Goal: Information Seeking & Learning: Compare options

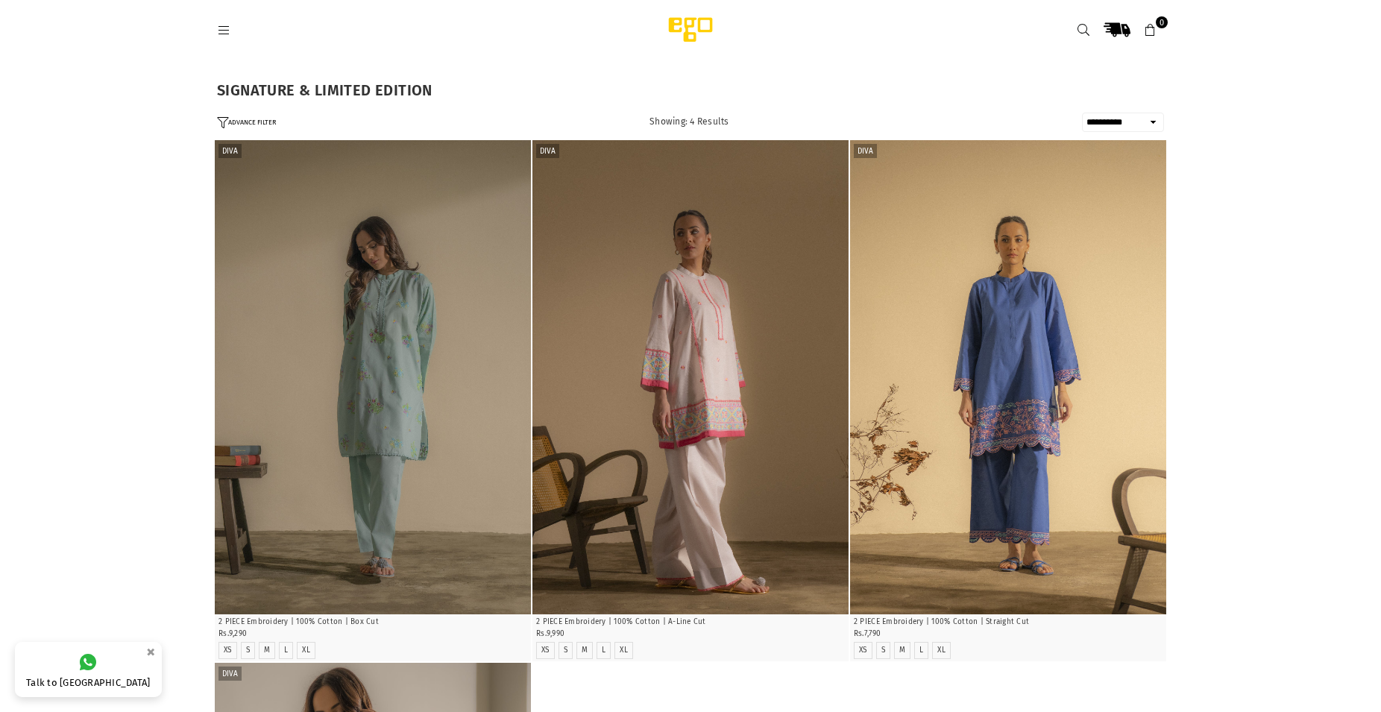
select select "**********"
click at [227, 36] on icon at bounding box center [223, 30] width 13 height 13
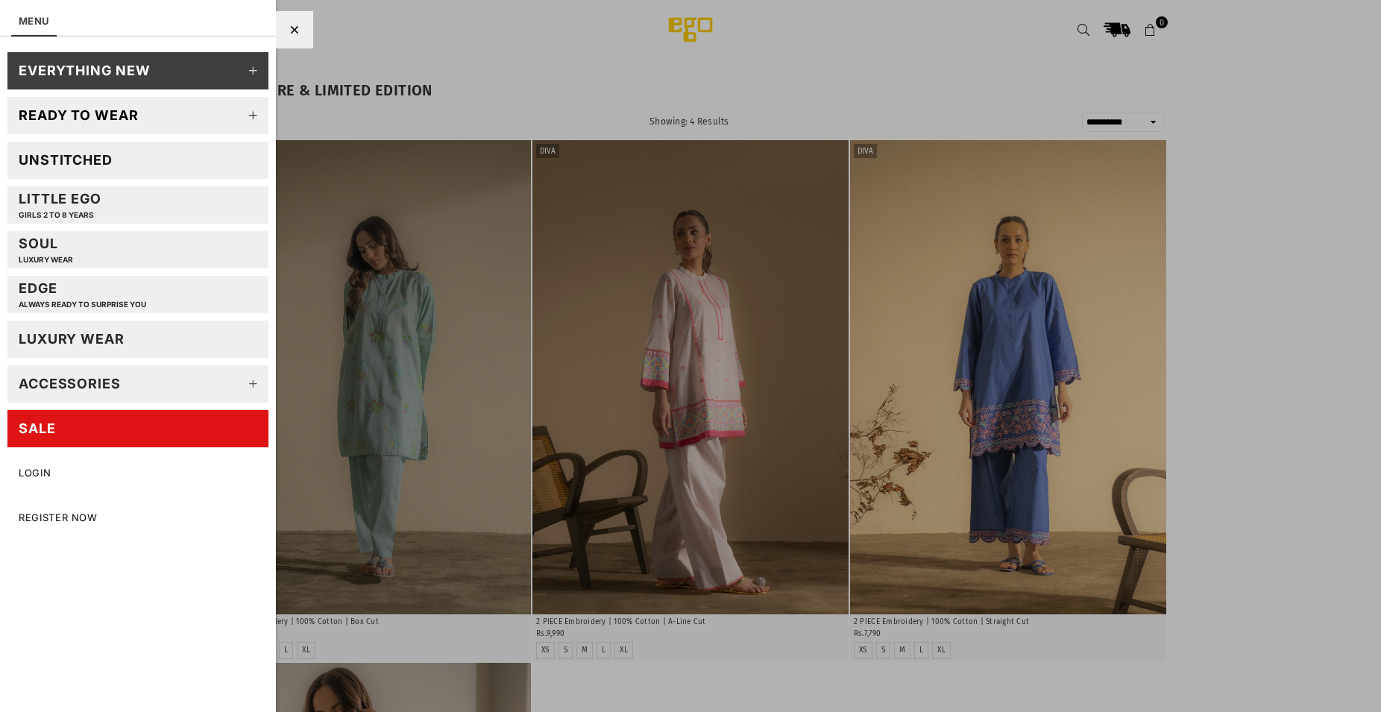
click at [92, 338] on div "LUXURY WEAR" at bounding box center [72, 338] width 106 height 17
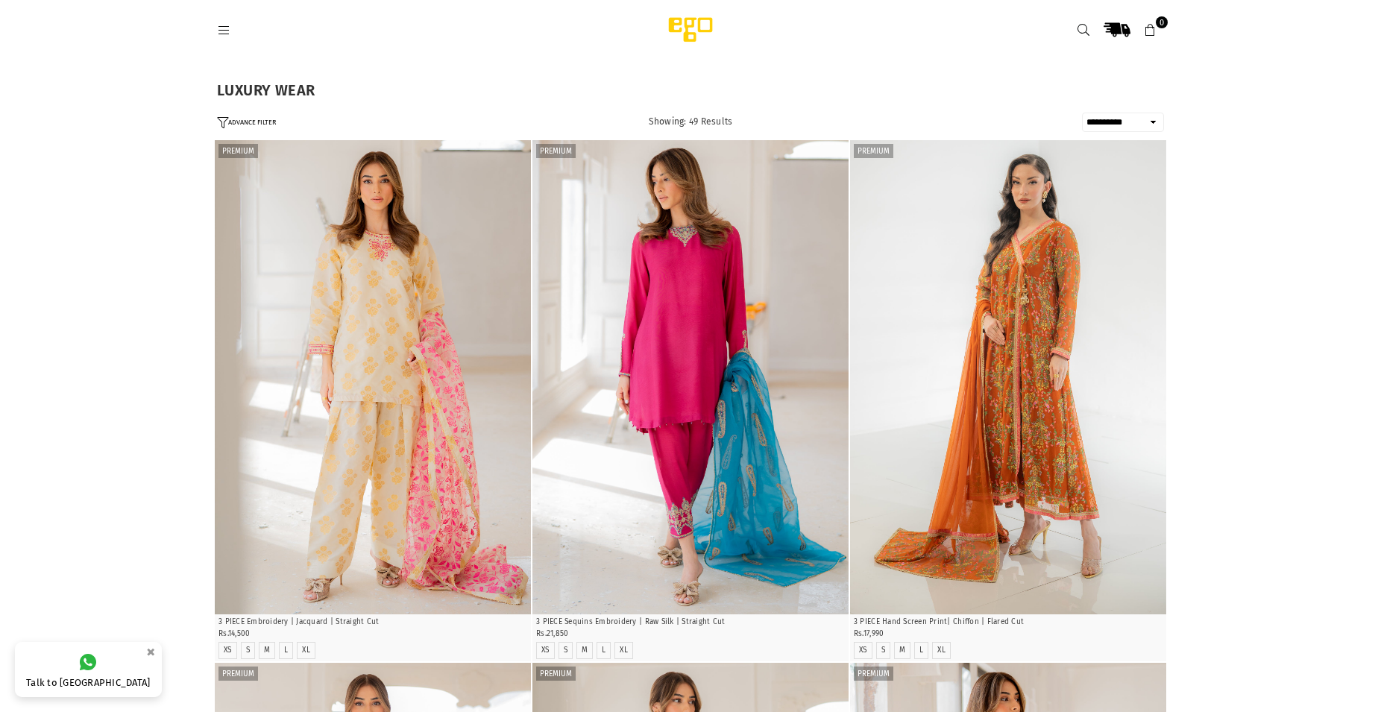
select select "**********"
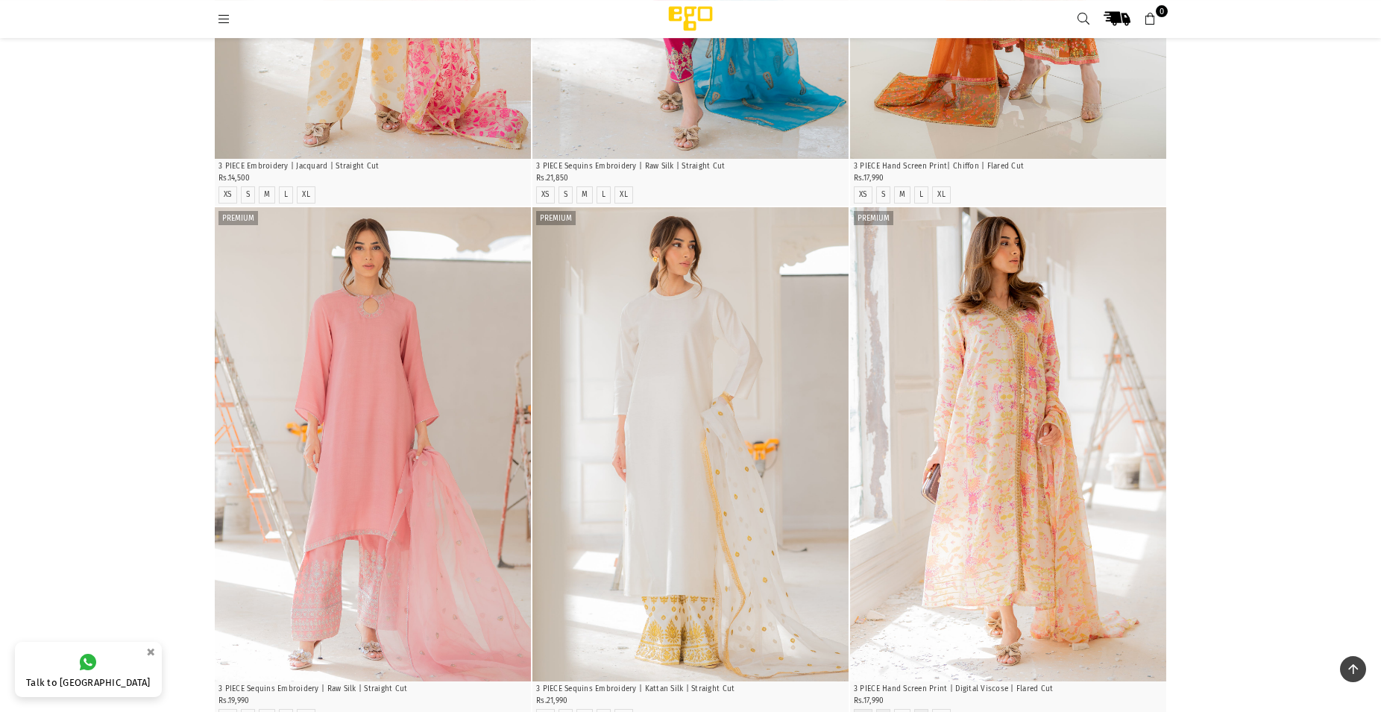
scroll to position [586, 0]
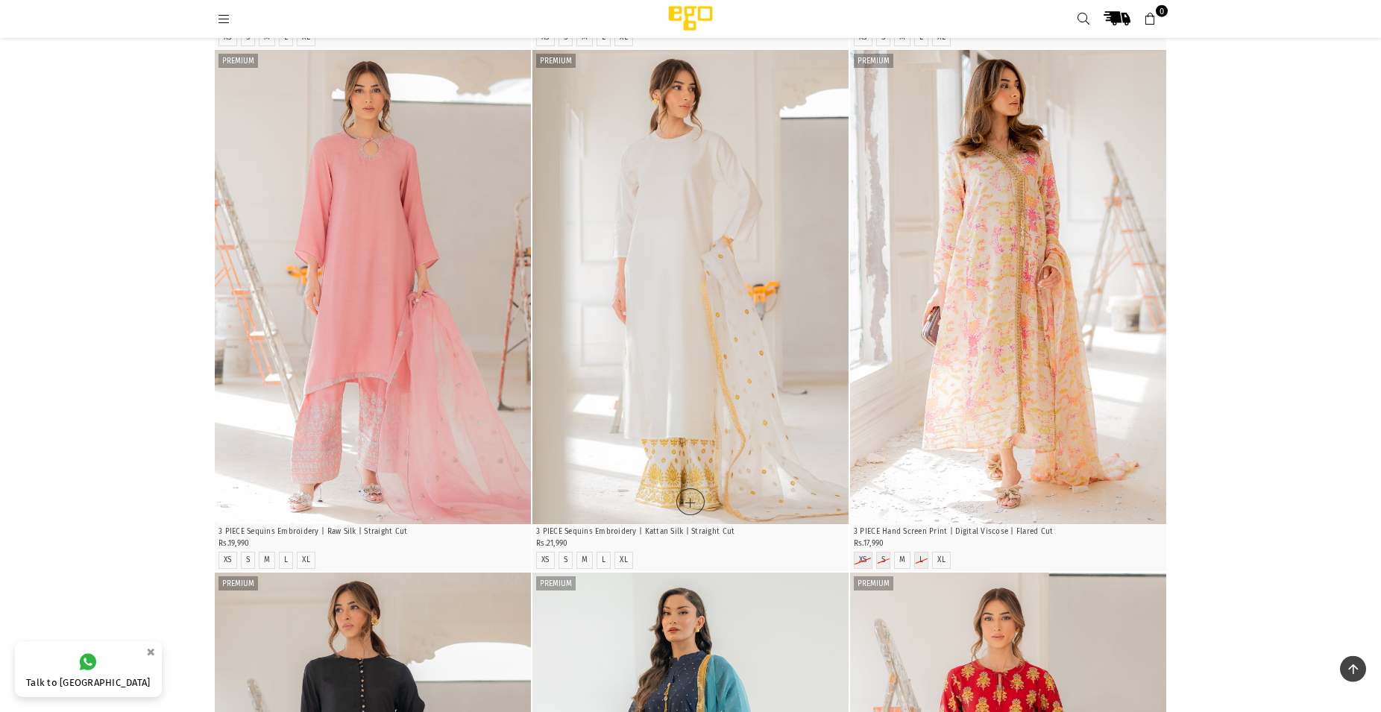
click at [760, 359] on img "1 / 6" at bounding box center [690, 287] width 316 height 474
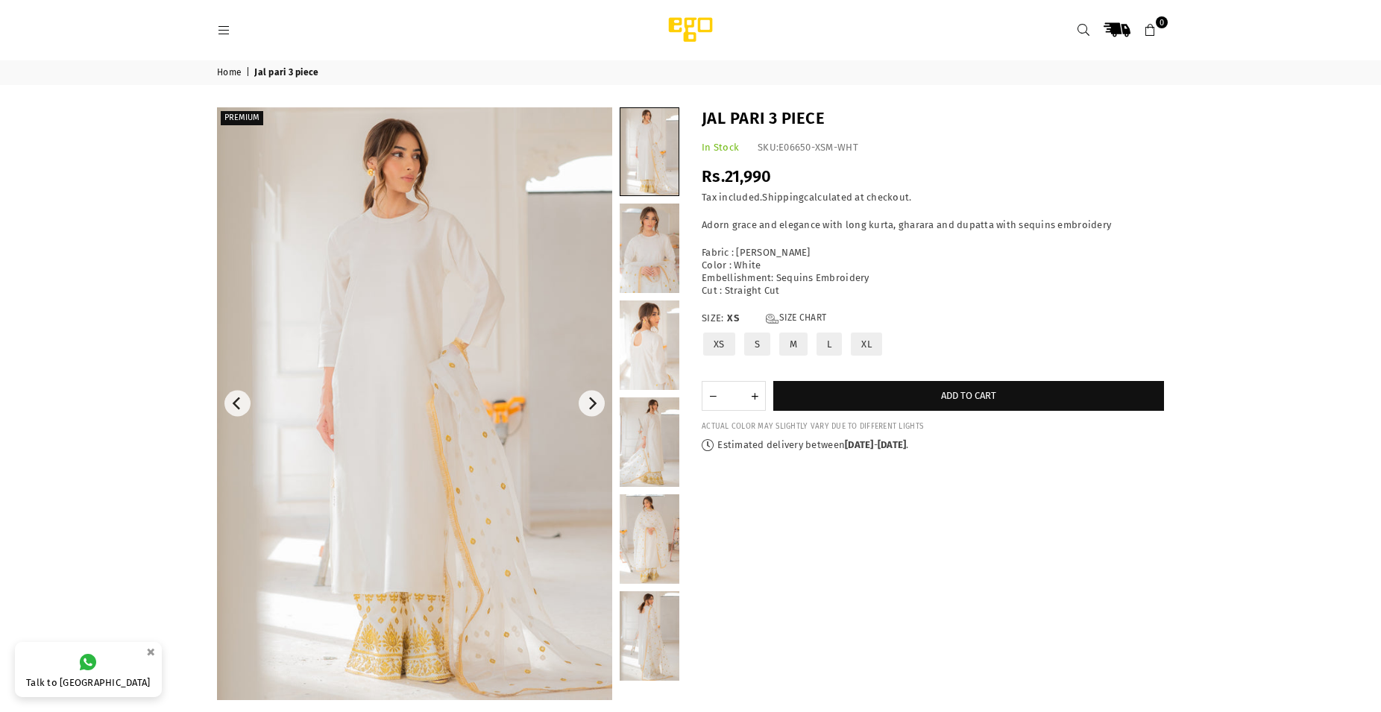
click at [494, 420] on img at bounding box center [414, 403] width 395 height 593
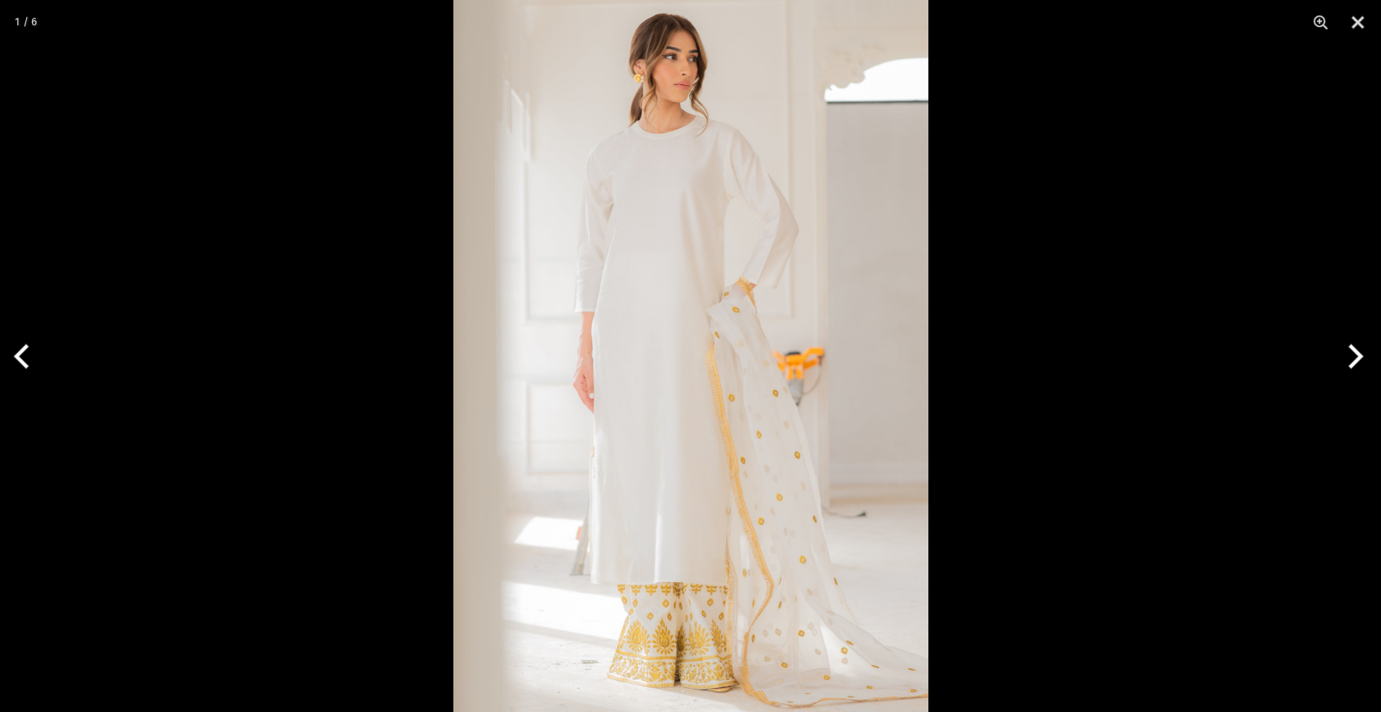
click at [777, 429] on img at bounding box center [690, 356] width 475 height 712
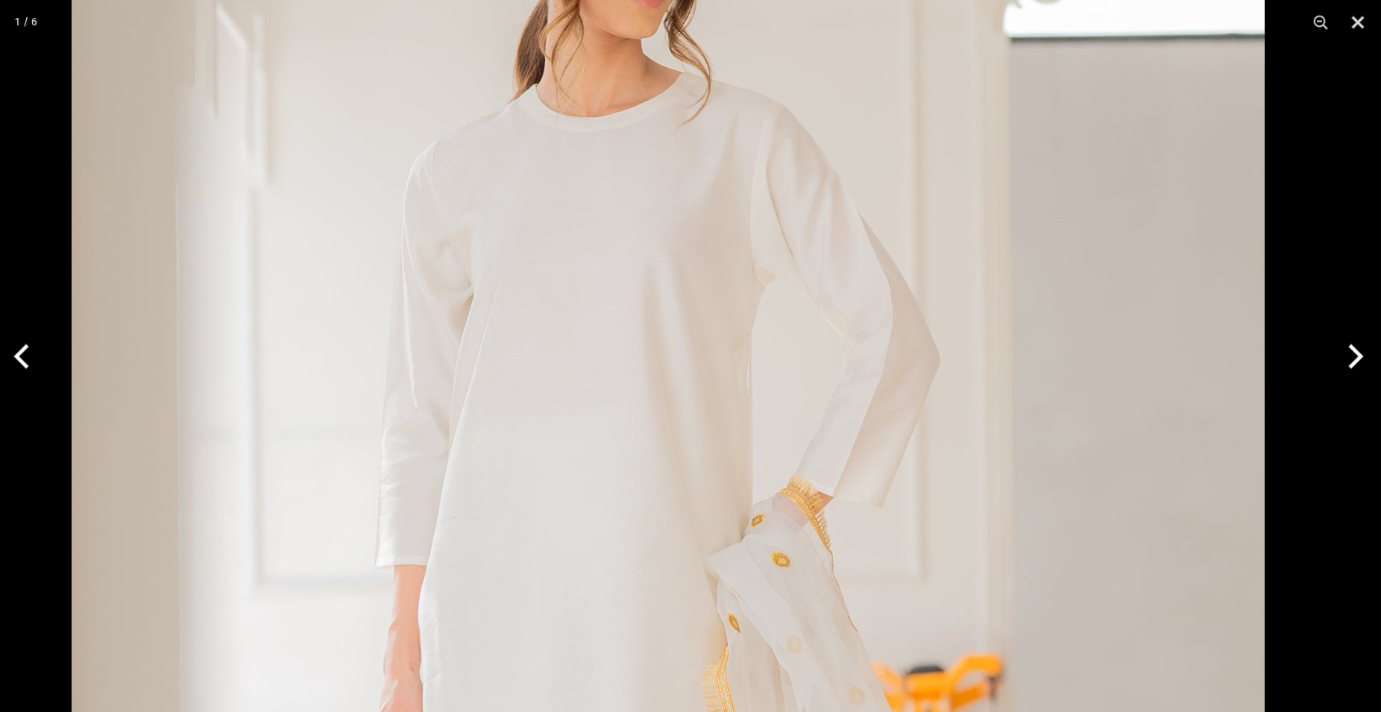
click at [870, 545] on img at bounding box center [668, 676] width 1193 height 1789
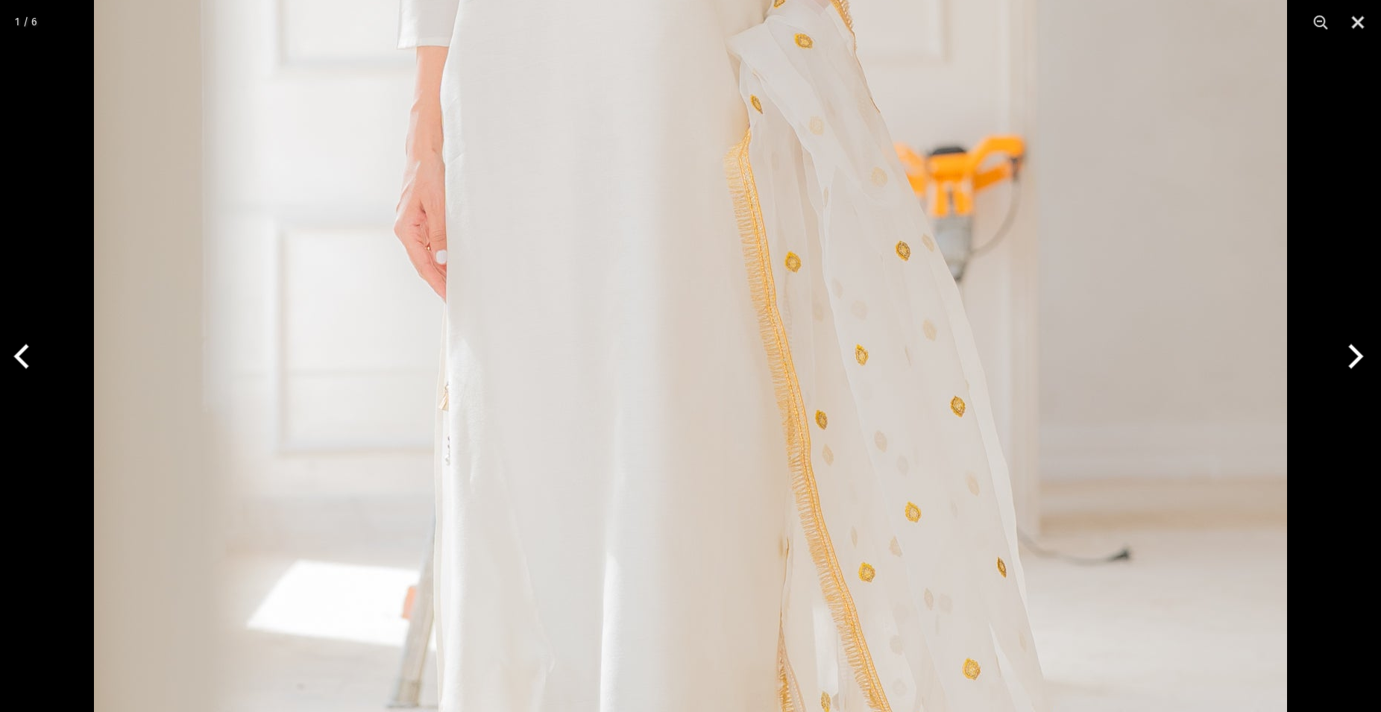
click at [913, 326] on img at bounding box center [690, 157] width 1193 height 1789
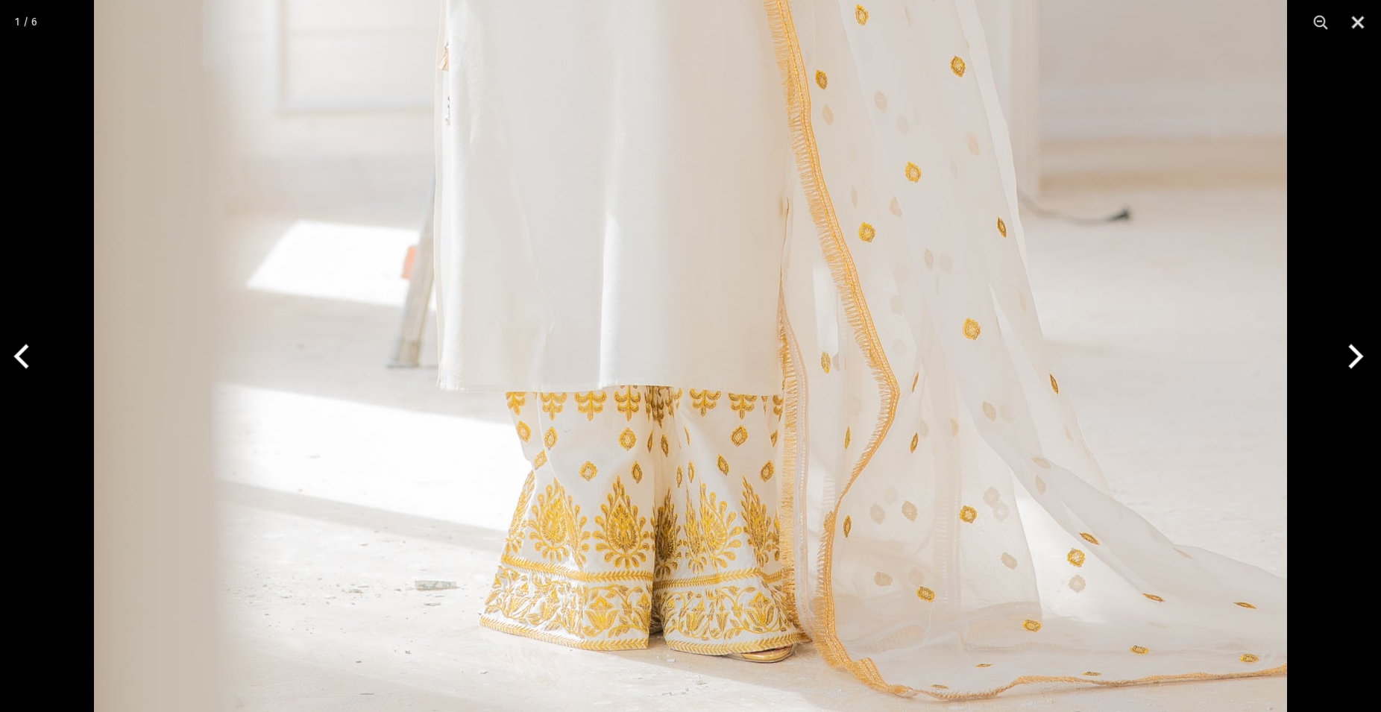
click at [1353, 364] on button "Next" at bounding box center [1353, 356] width 56 height 75
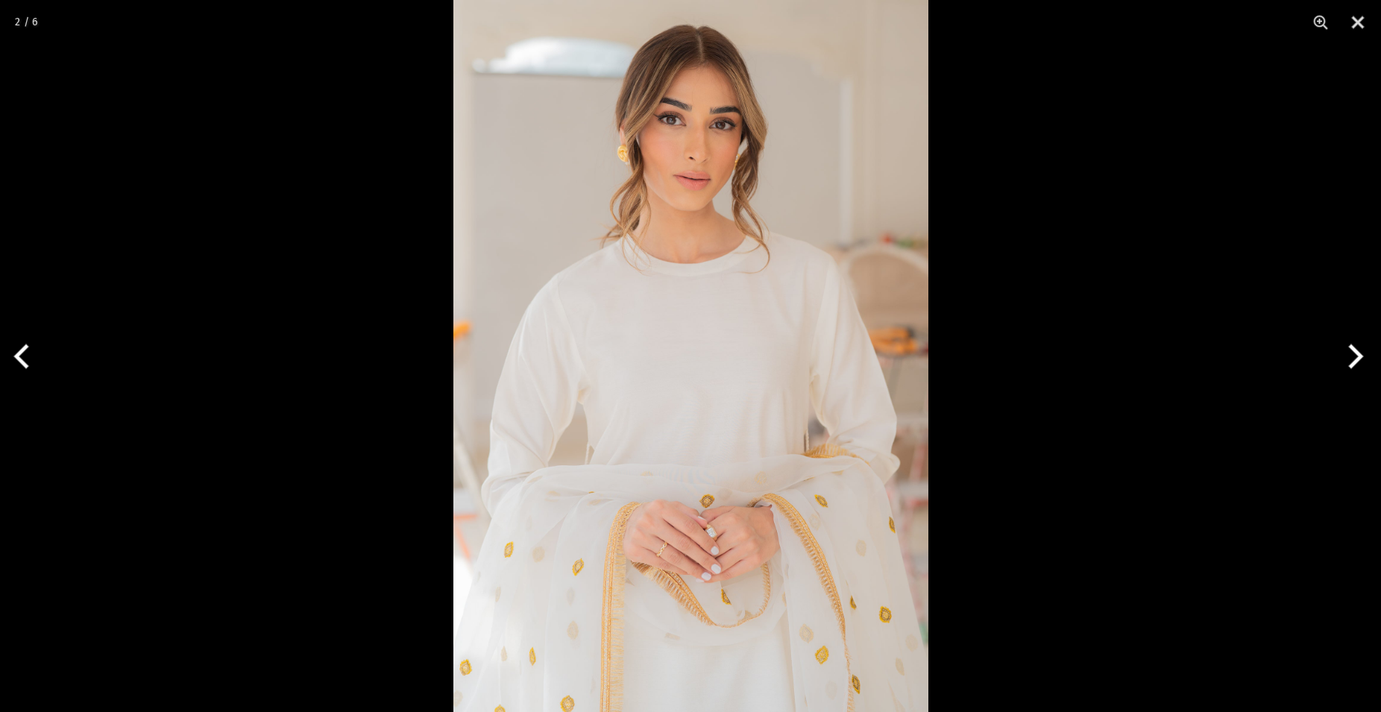
click at [1352, 365] on button "Next" at bounding box center [1353, 356] width 56 height 75
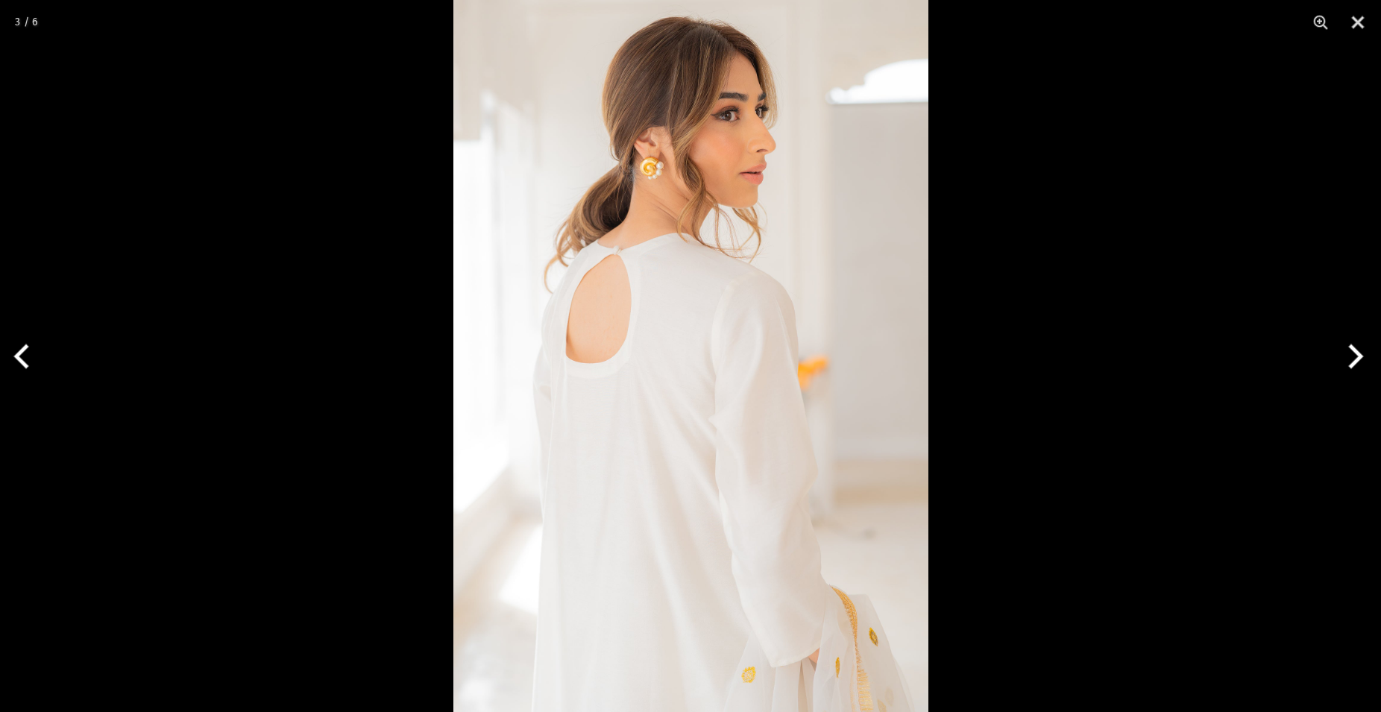
click at [1351, 365] on button "Next" at bounding box center [1353, 356] width 56 height 75
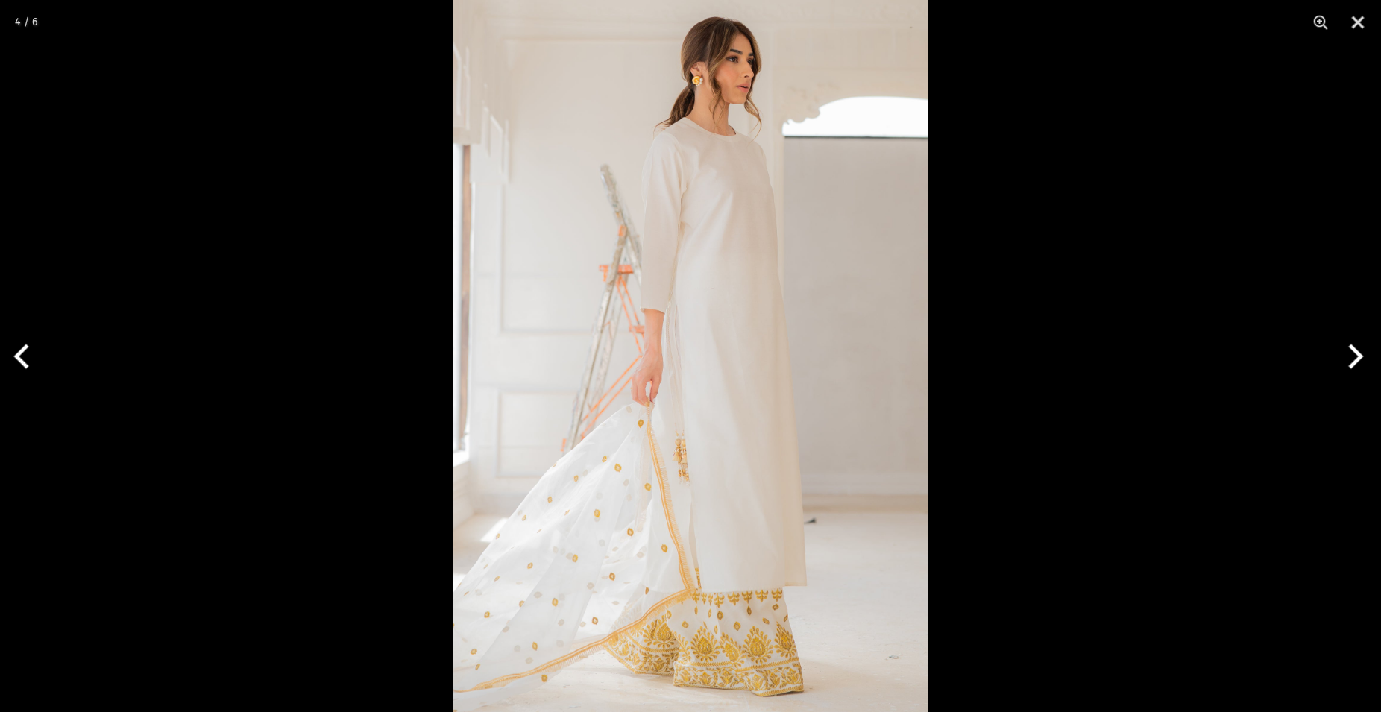
click at [1350, 365] on button "Next" at bounding box center [1353, 356] width 56 height 75
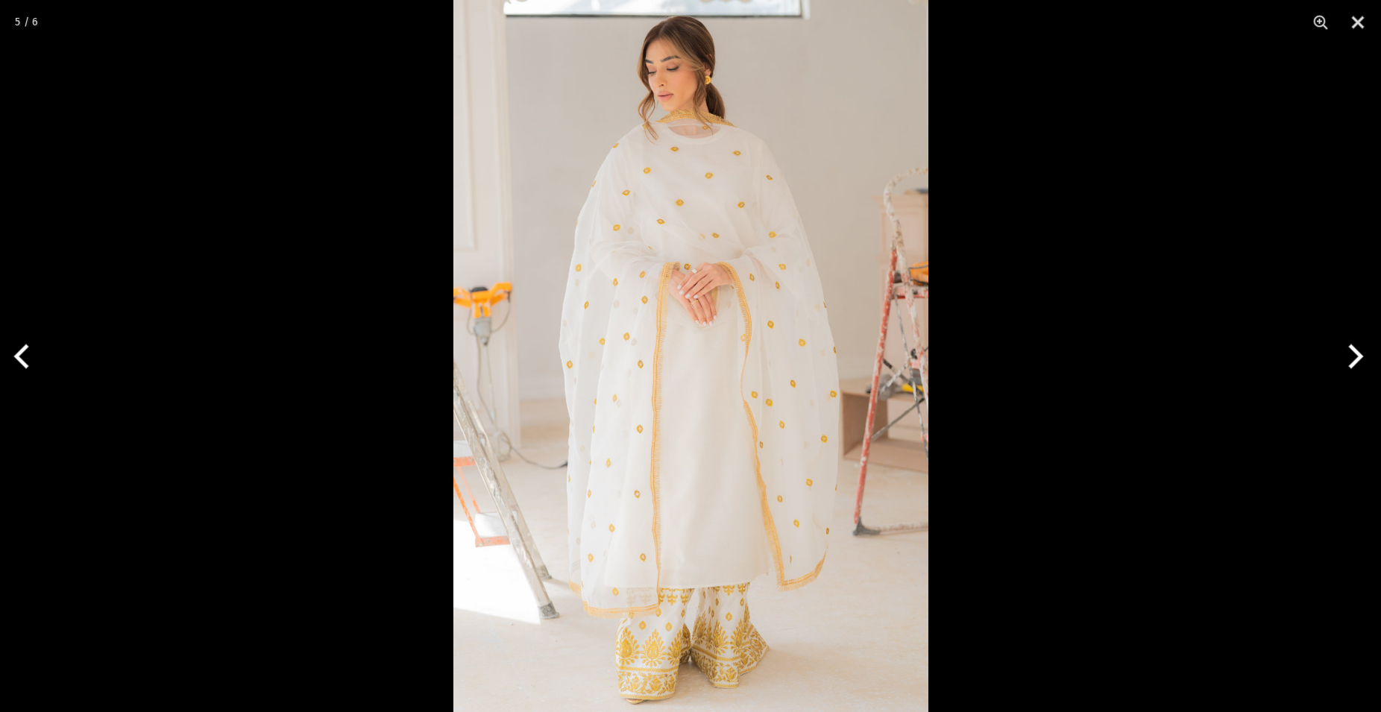
click at [1350, 366] on button "Next" at bounding box center [1353, 356] width 56 height 75
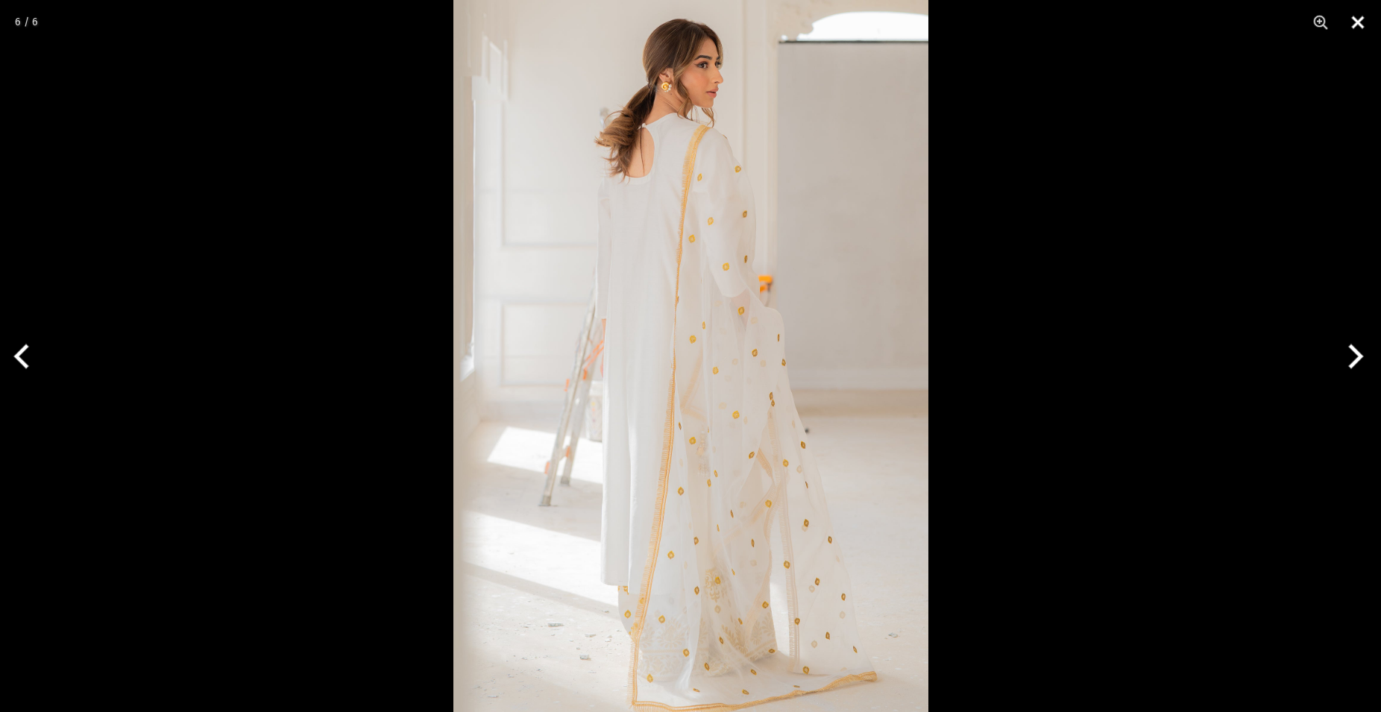
click at [1357, 23] on button "Close" at bounding box center [1357, 22] width 37 height 45
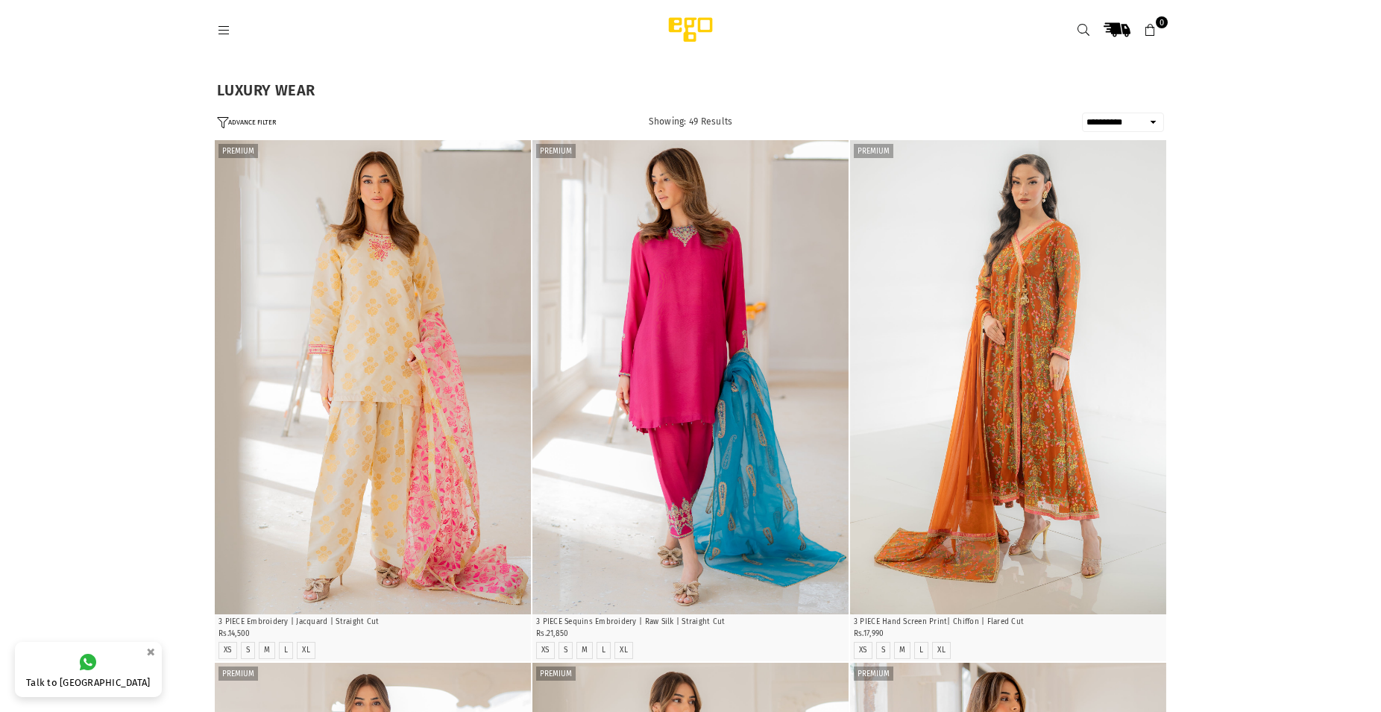
select select "**********"
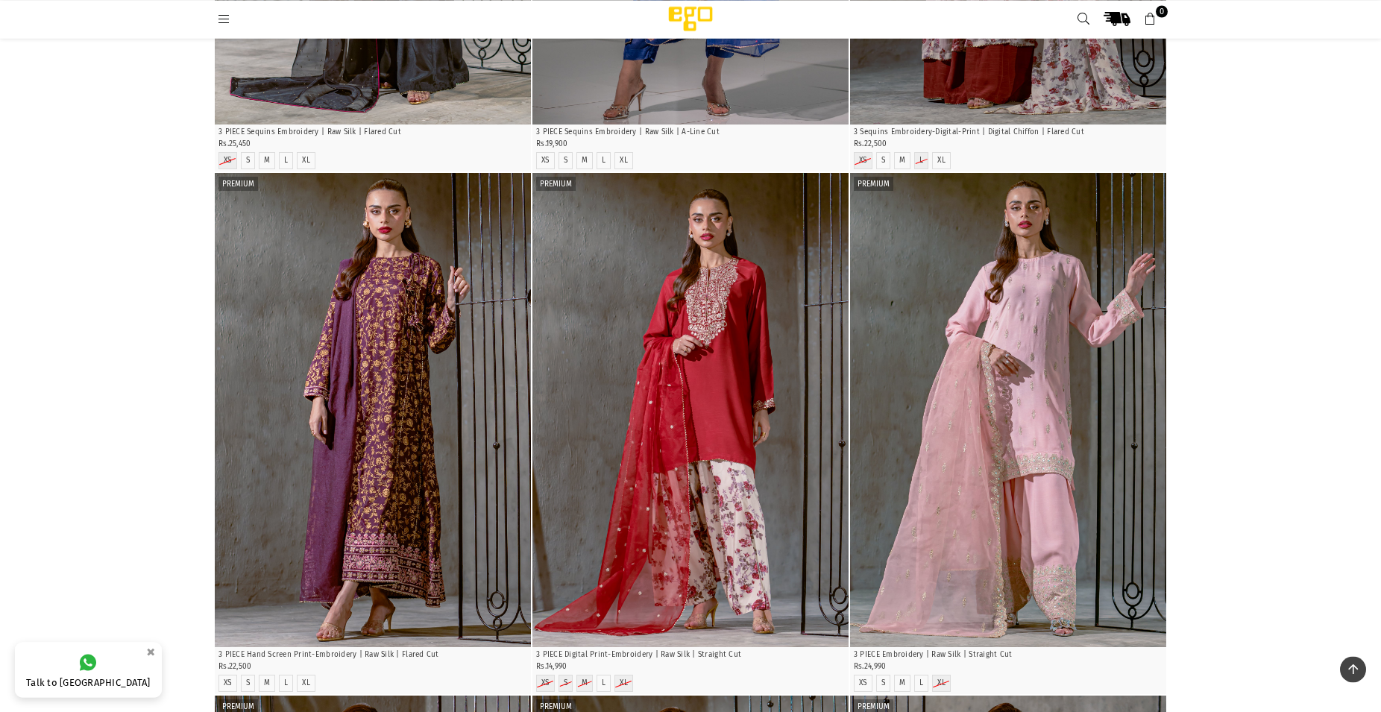
scroll to position [2558, 0]
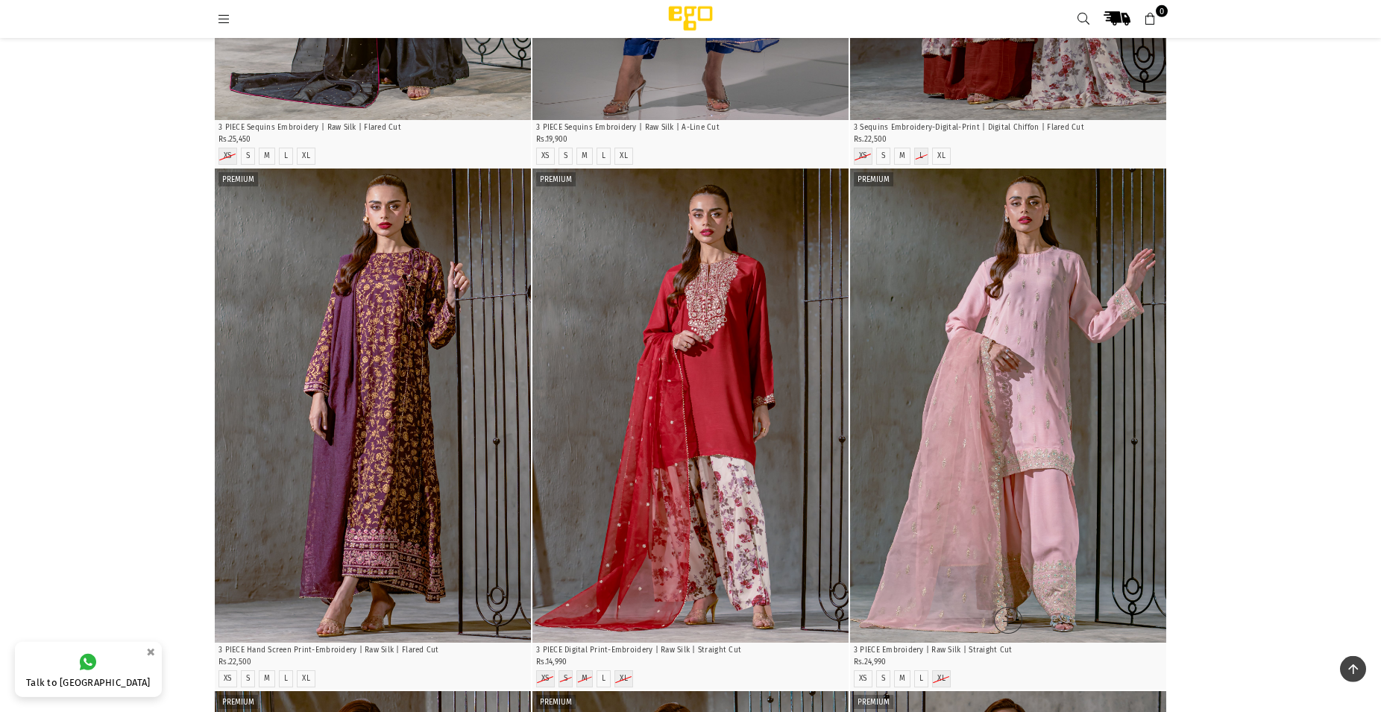
click at [994, 611] on div "Quick Shop" at bounding box center [1008, 620] width 316 height 30
click at [985, 441] on img "1 / 5" at bounding box center [1008, 405] width 316 height 474
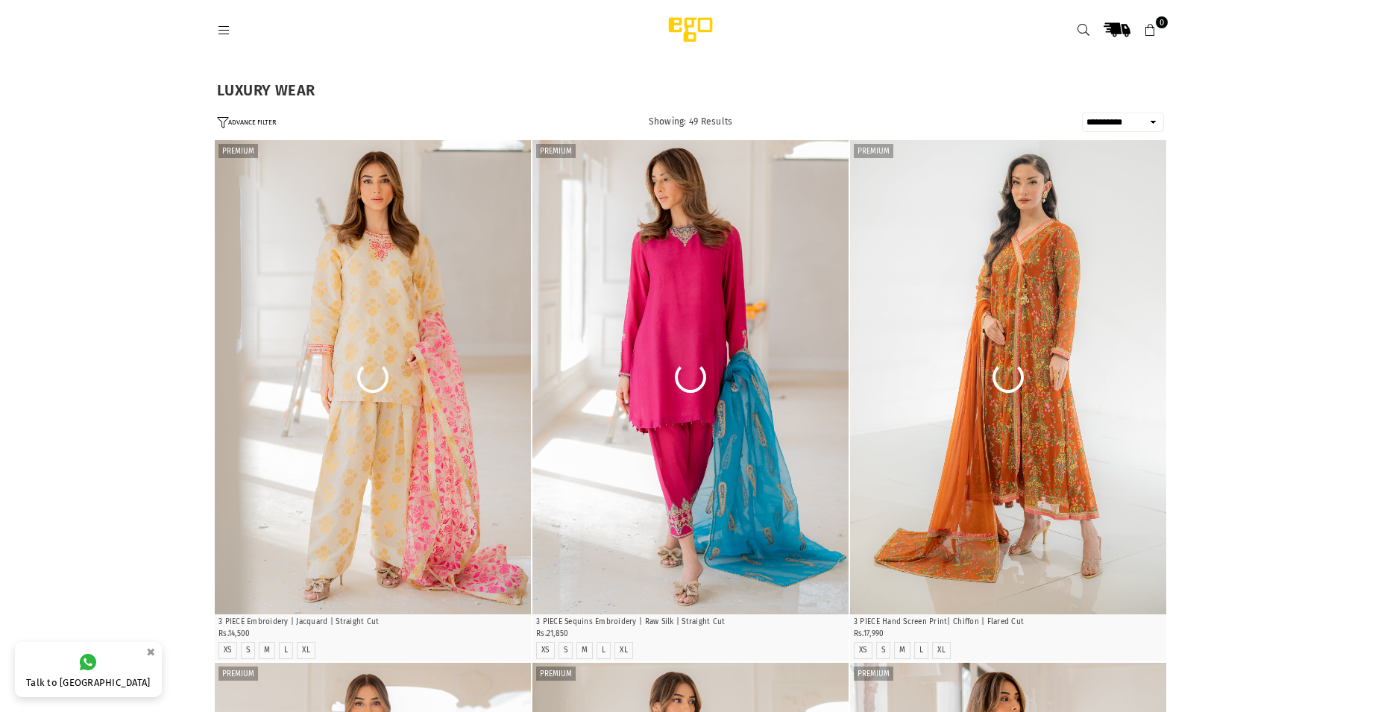
select select "**********"
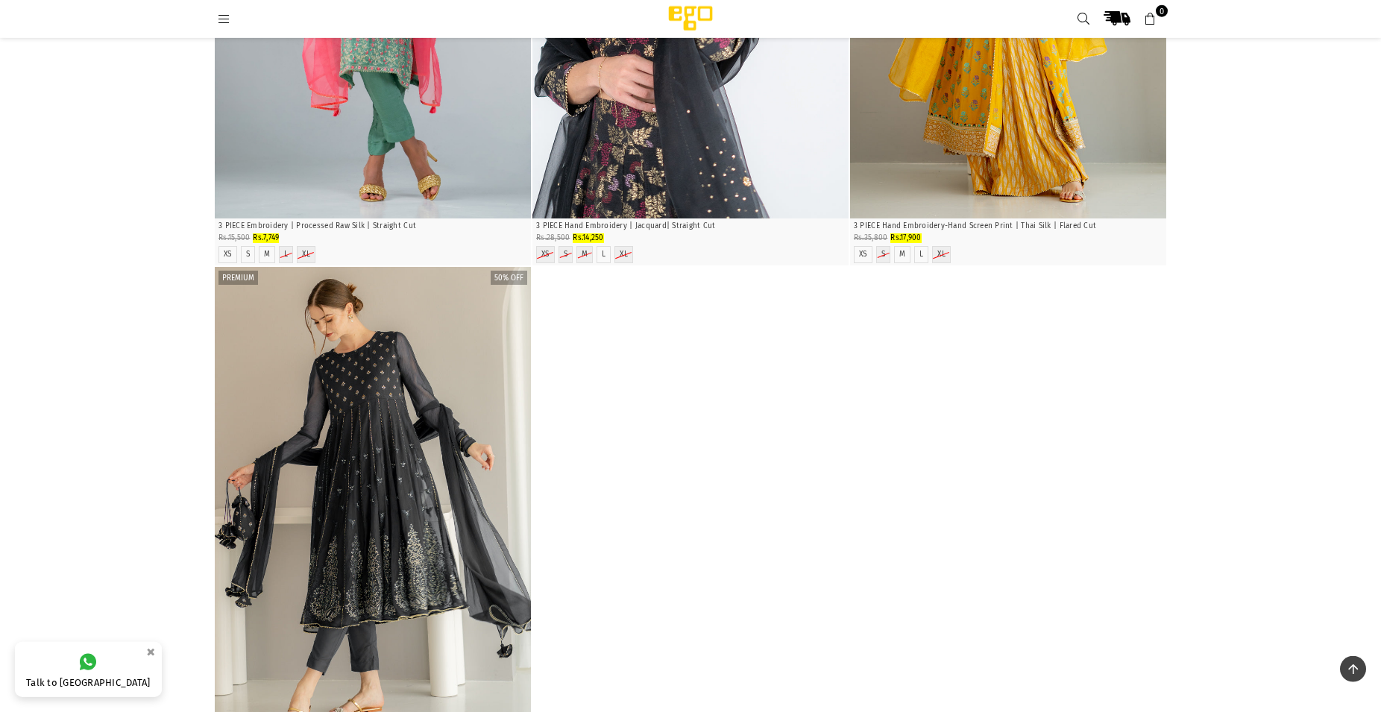
scroll to position [8288, 0]
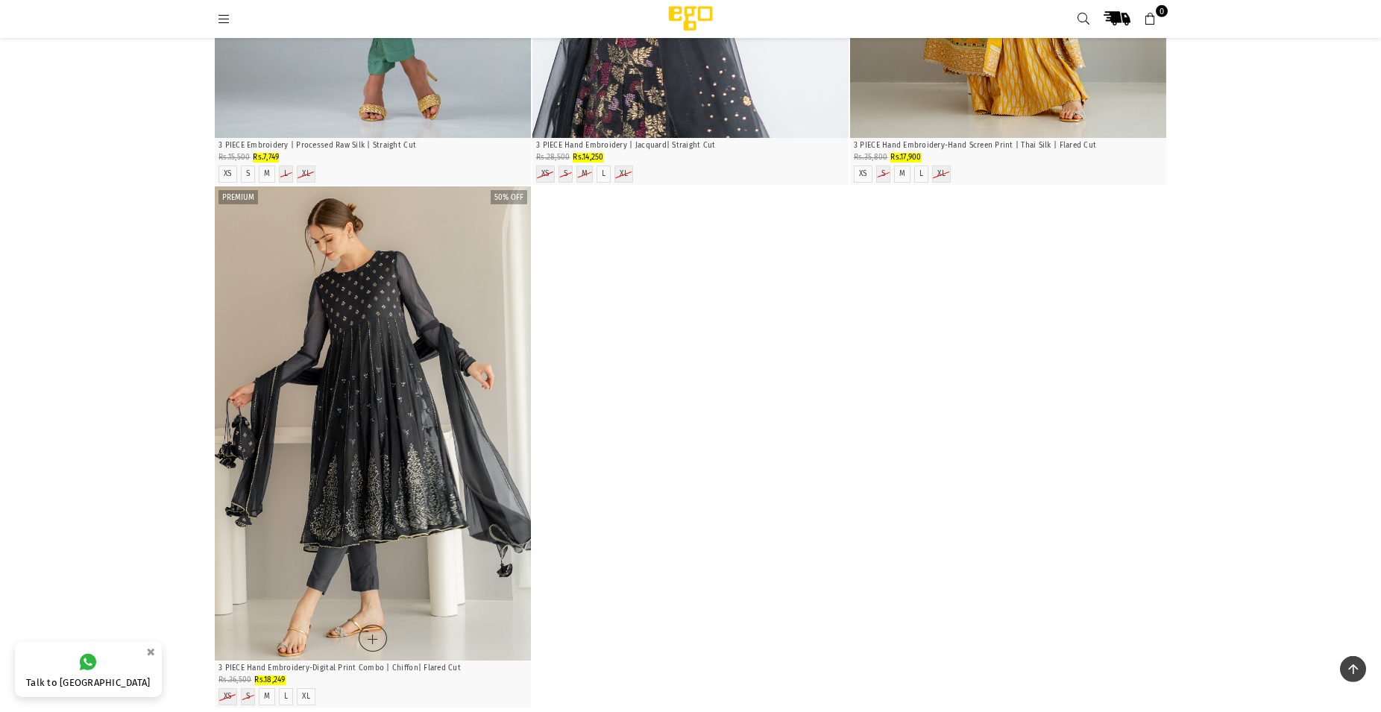
click at [362, 614] on img "1 / 5" at bounding box center [373, 423] width 316 height 474
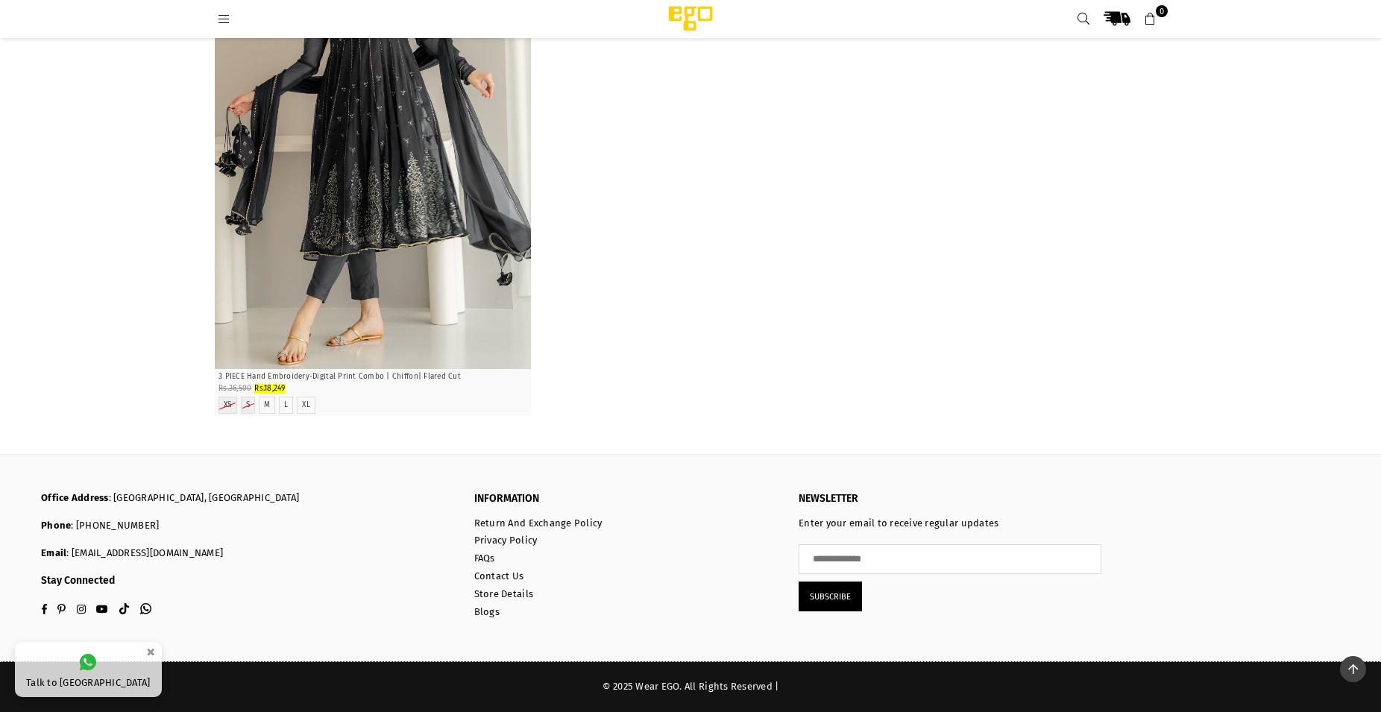
click at [229, 15] on icon at bounding box center [223, 19] width 13 height 13
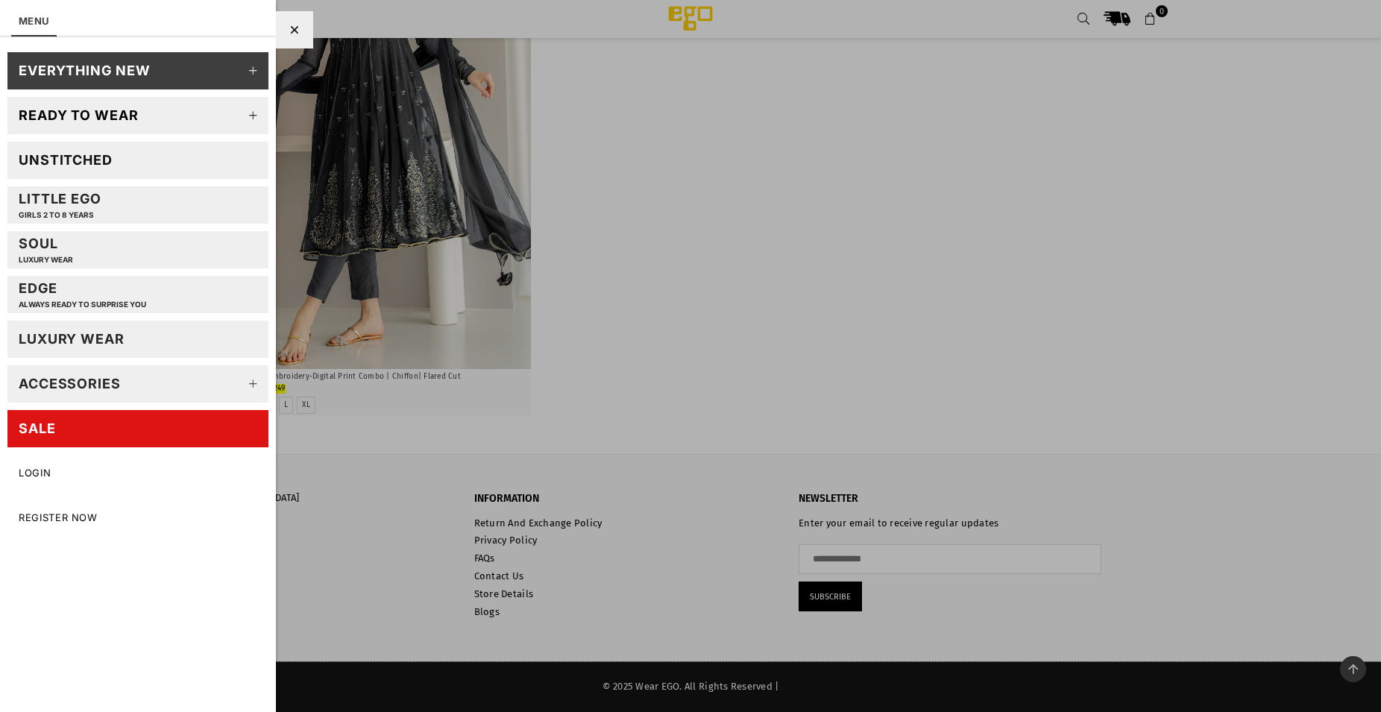
drag, startPoint x: 67, startPoint y: 154, endPoint x: 63, endPoint y: 142, distance: 12.5
click at [68, 157] on div "Unstitched" at bounding box center [66, 159] width 94 height 17
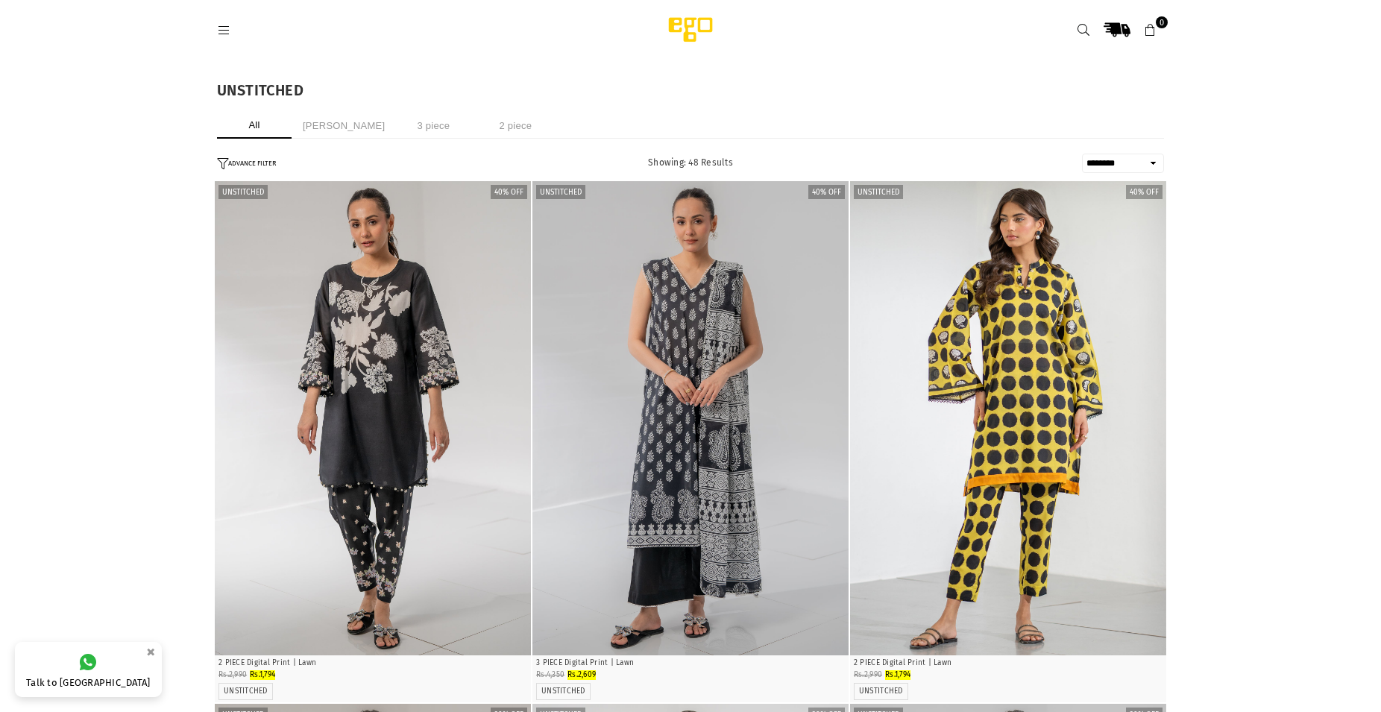
click at [1082, 154] on select "**********" at bounding box center [1123, 163] width 82 height 19
select select "**********"
click option "**********" at bounding box center [0, 0] width 0 height 0
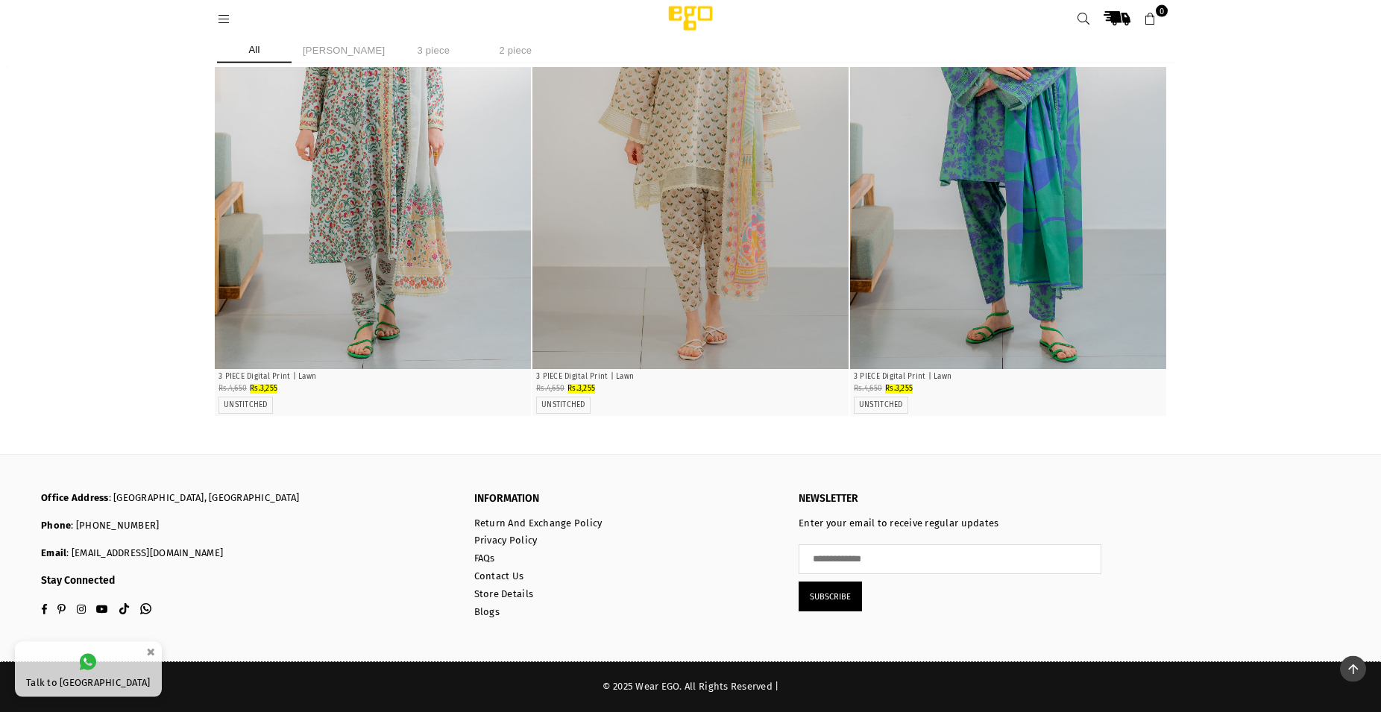
scroll to position [7934, 0]
click at [453, 369] on img "1 / 4" at bounding box center [373, 132] width 316 height 474
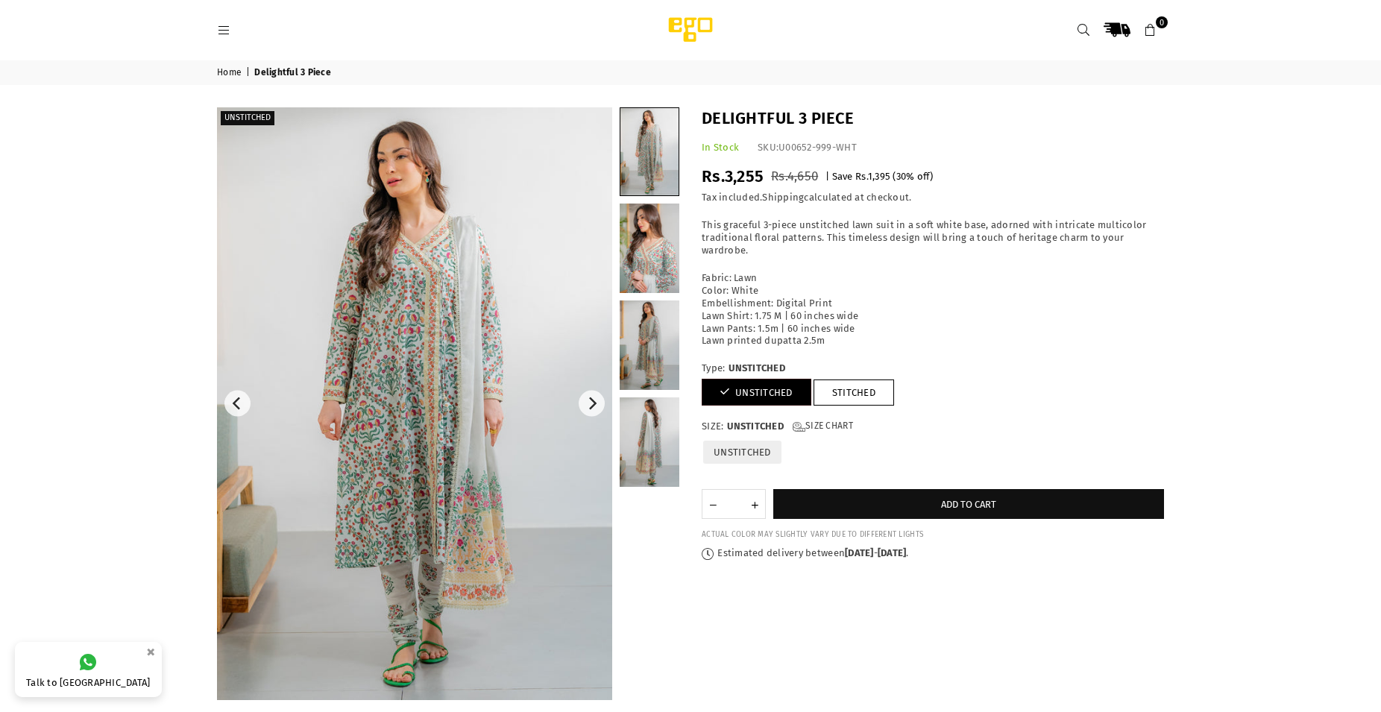
click at [532, 371] on img at bounding box center [414, 403] width 395 height 593
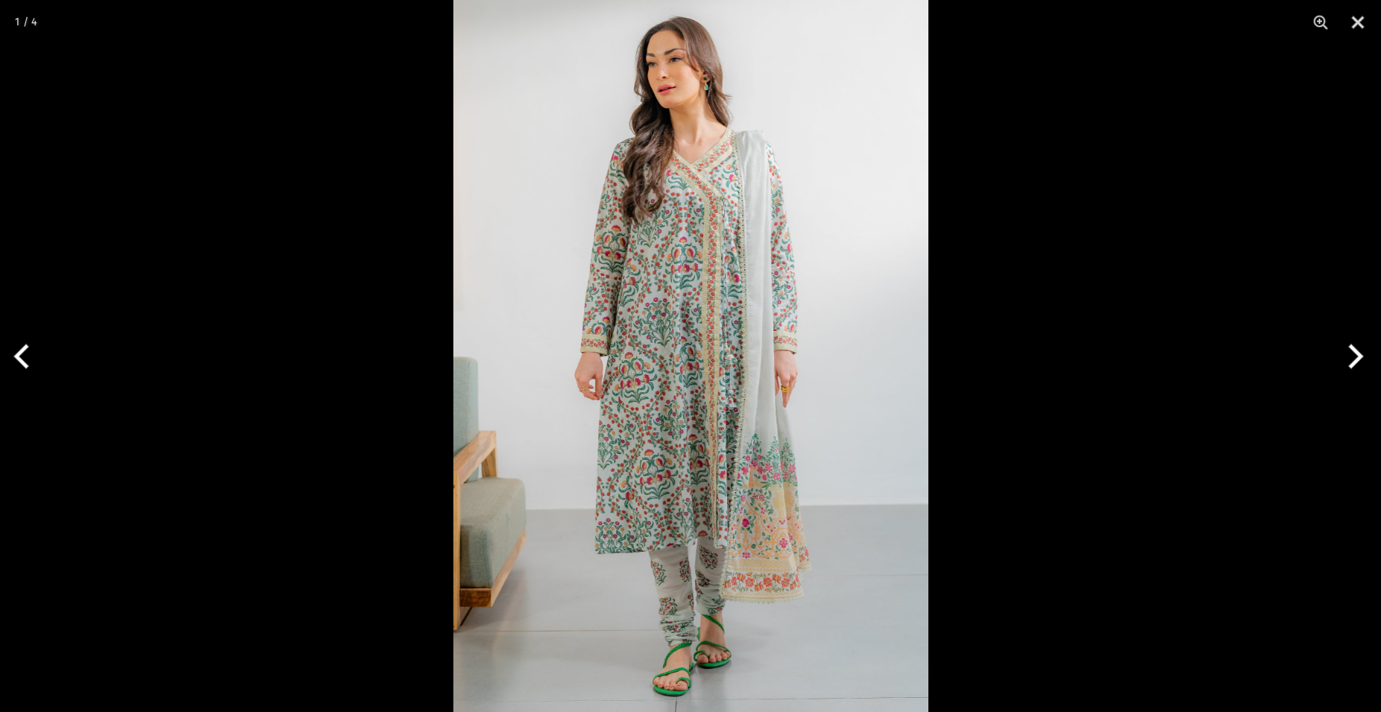
click at [783, 481] on img at bounding box center [690, 356] width 475 height 712
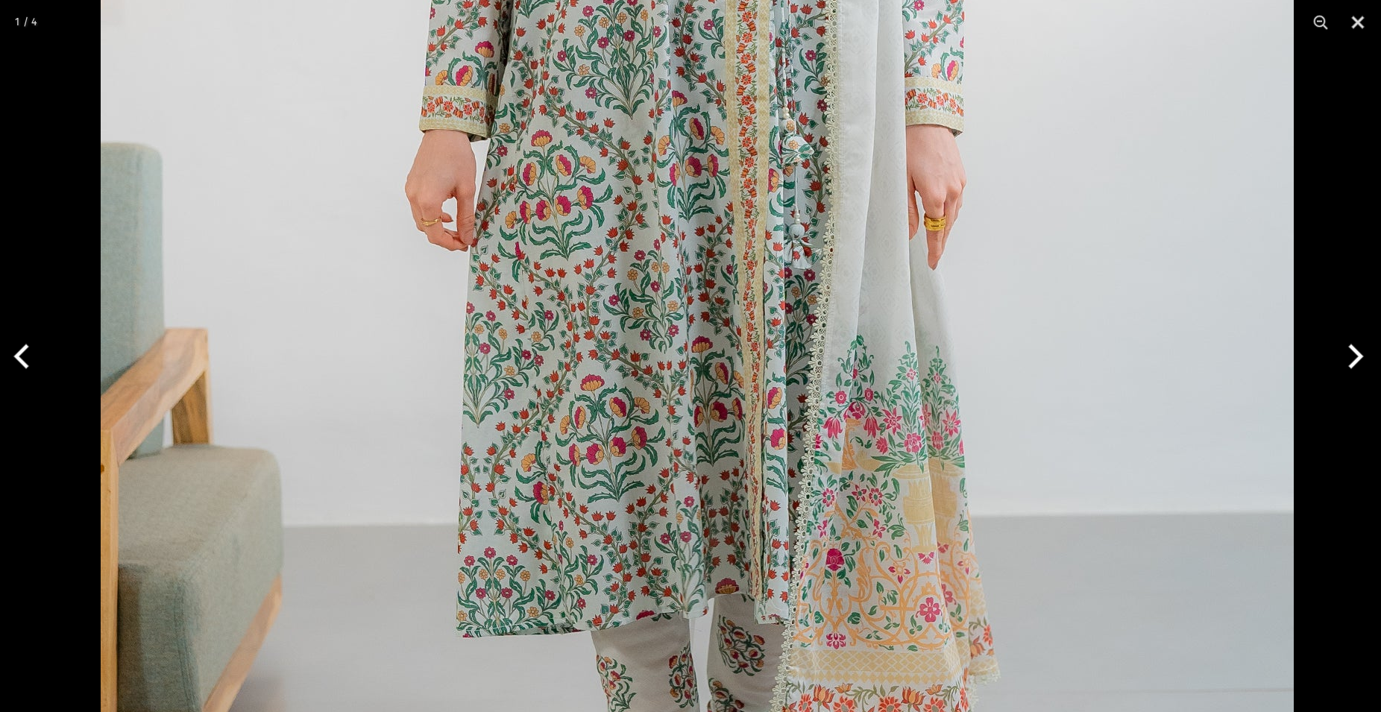
click at [948, 631] on img at bounding box center [697, 140] width 1193 height 1789
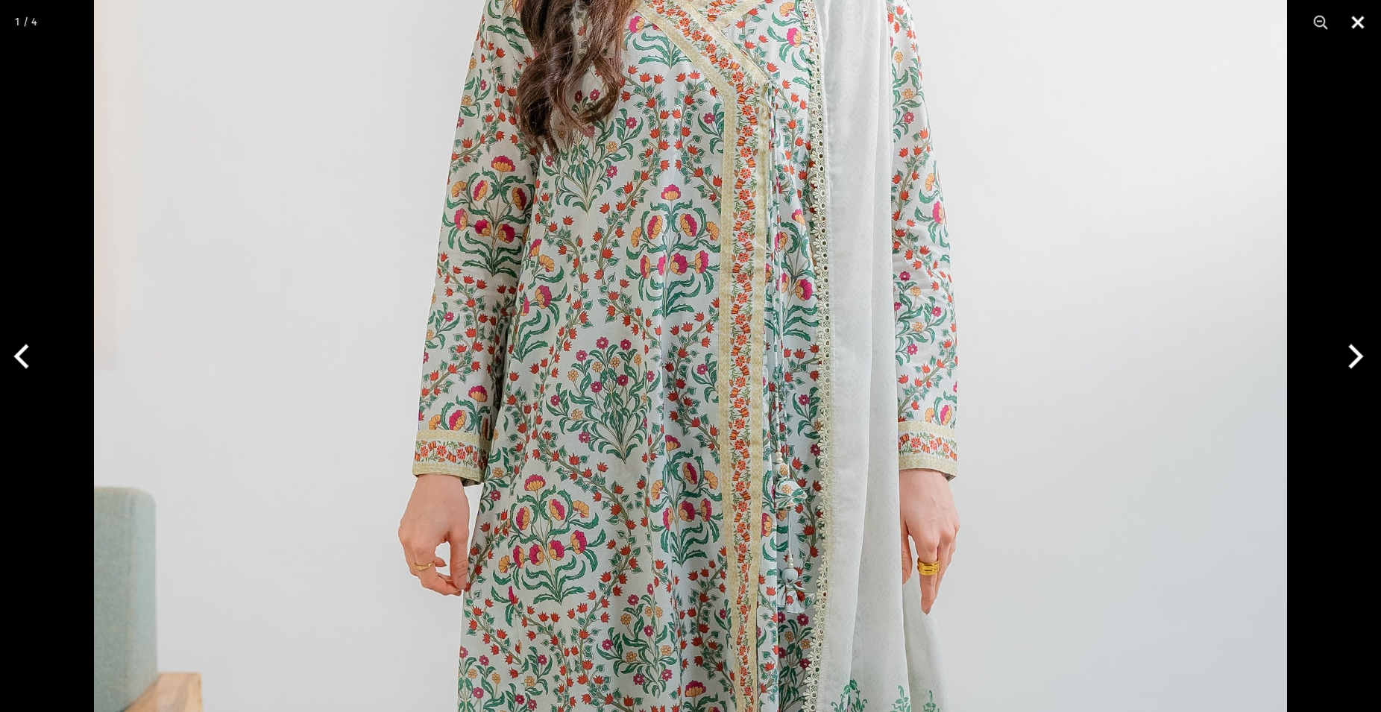
click at [1359, 16] on button "Close" at bounding box center [1357, 22] width 37 height 45
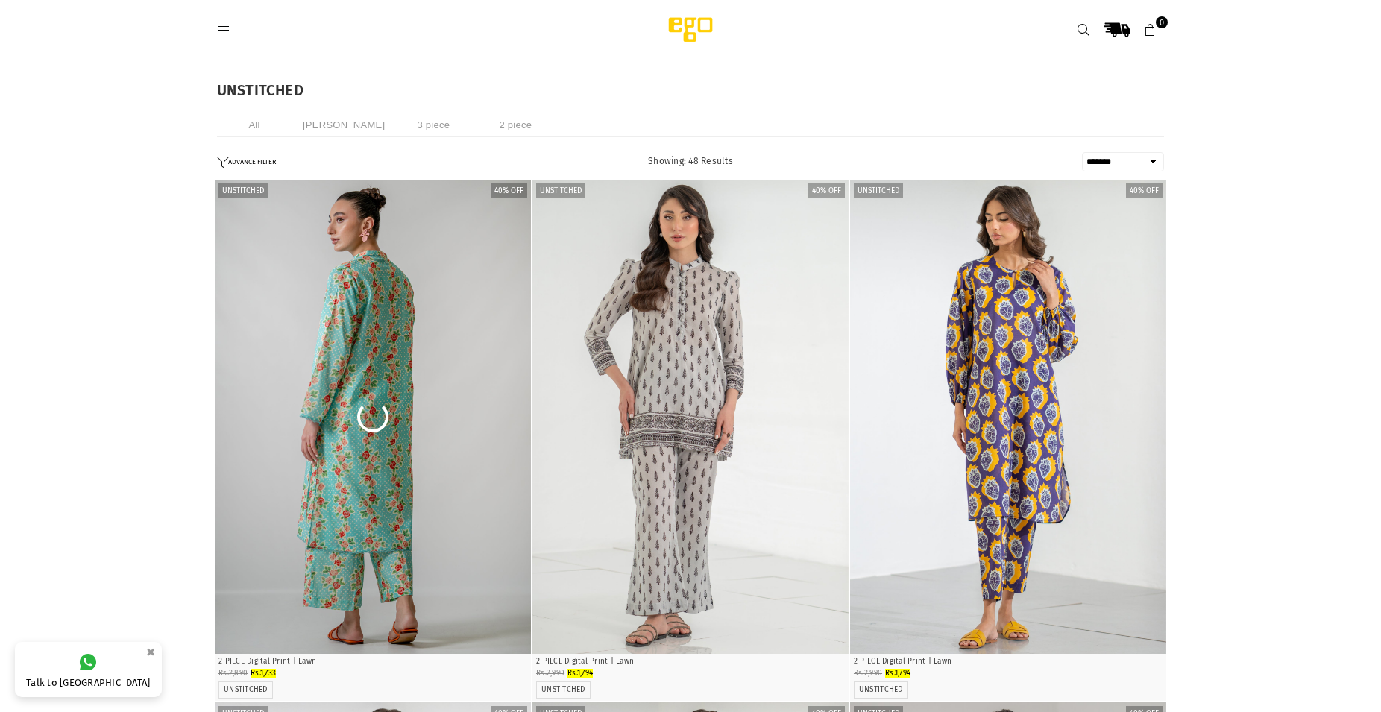
select select "**********"
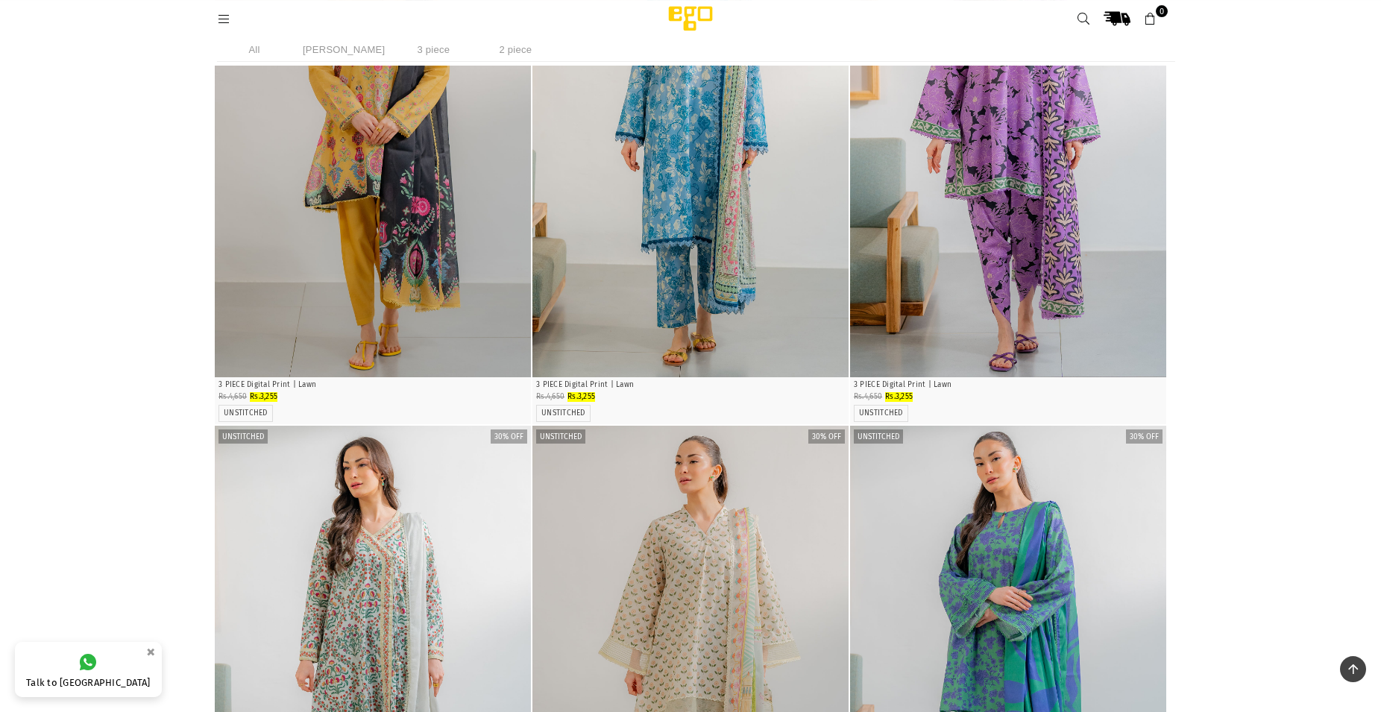
scroll to position [7659, 0]
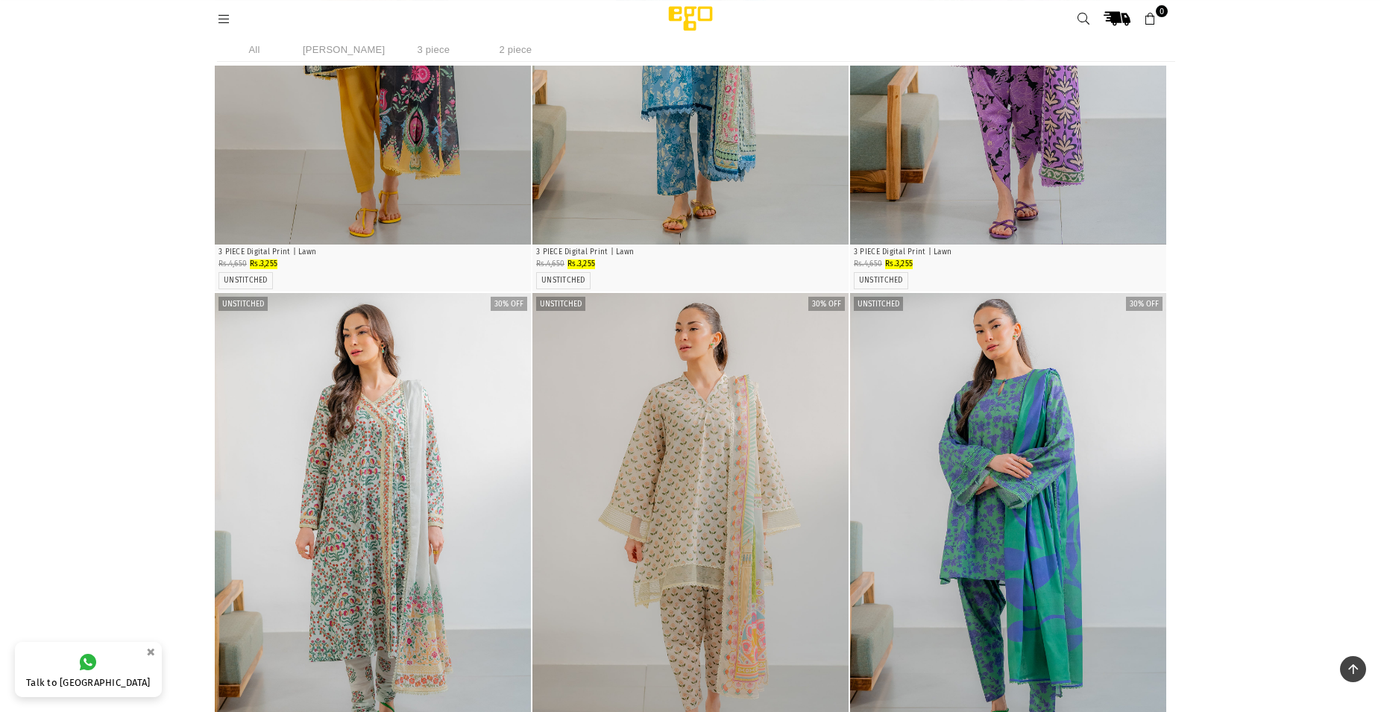
click at [1105, 529] on img "1 / 5" at bounding box center [1008, 530] width 316 height 474
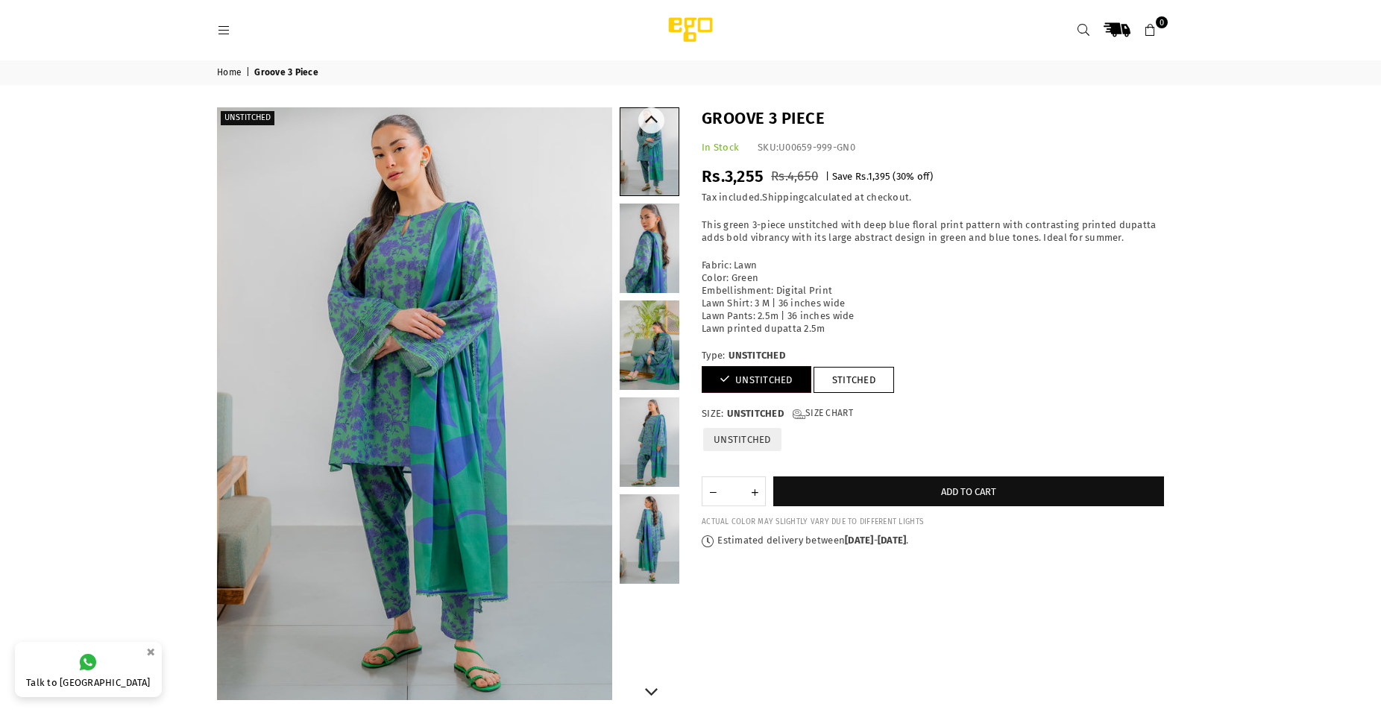
drag, startPoint x: 630, startPoint y: 429, endPoint x: 639, endPoint y: 430, distance: 9.0
click at [631, 429] on link at bounding box center [650, 441] width 60 height 89
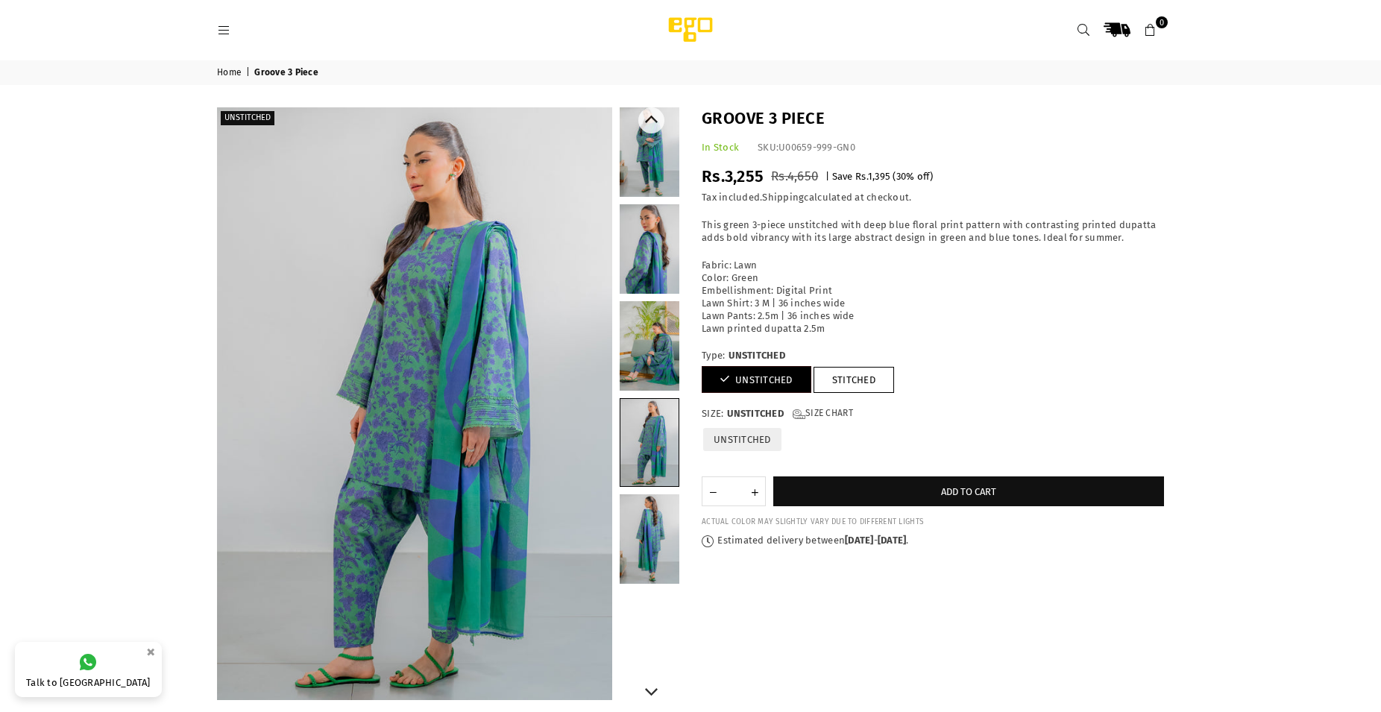
click at [652, 360] on link at bounding box center [650, 345] width 60 height 89
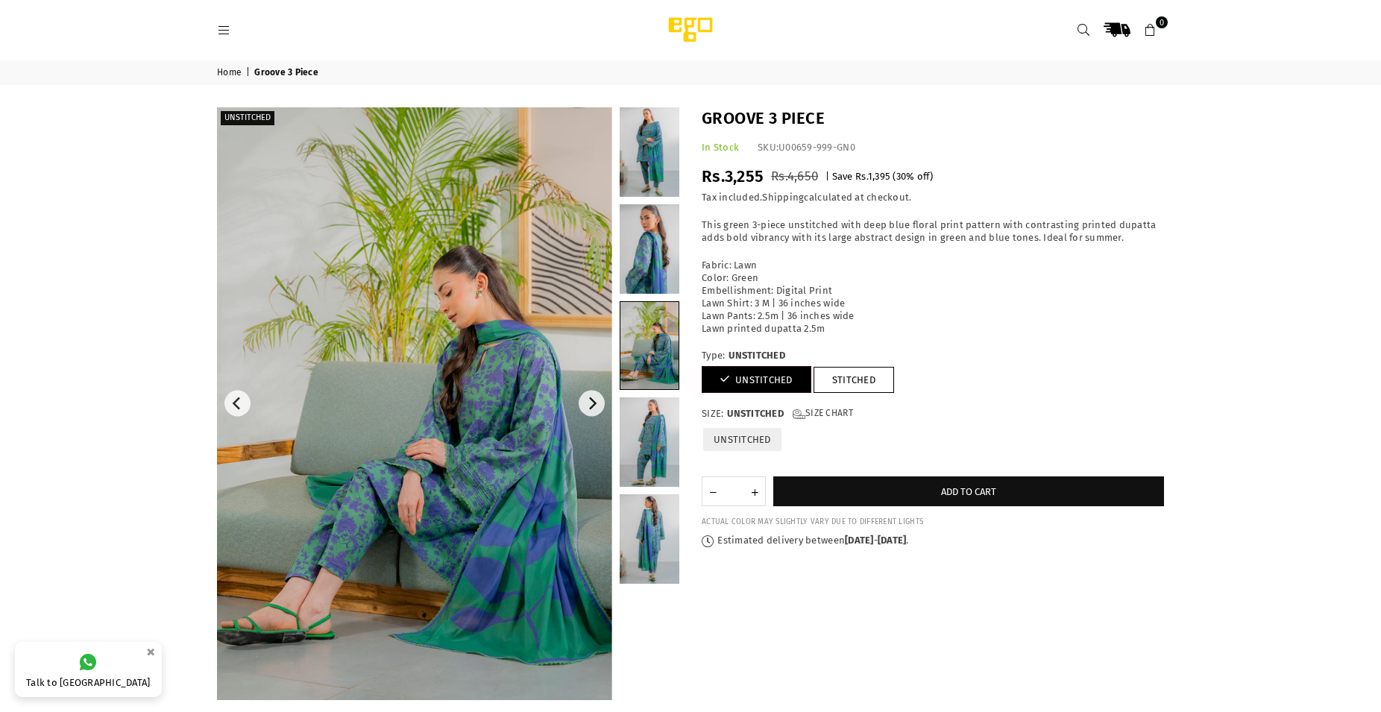
click at [455, 462] on img at bounding box center [414, 403] width 395 height 593
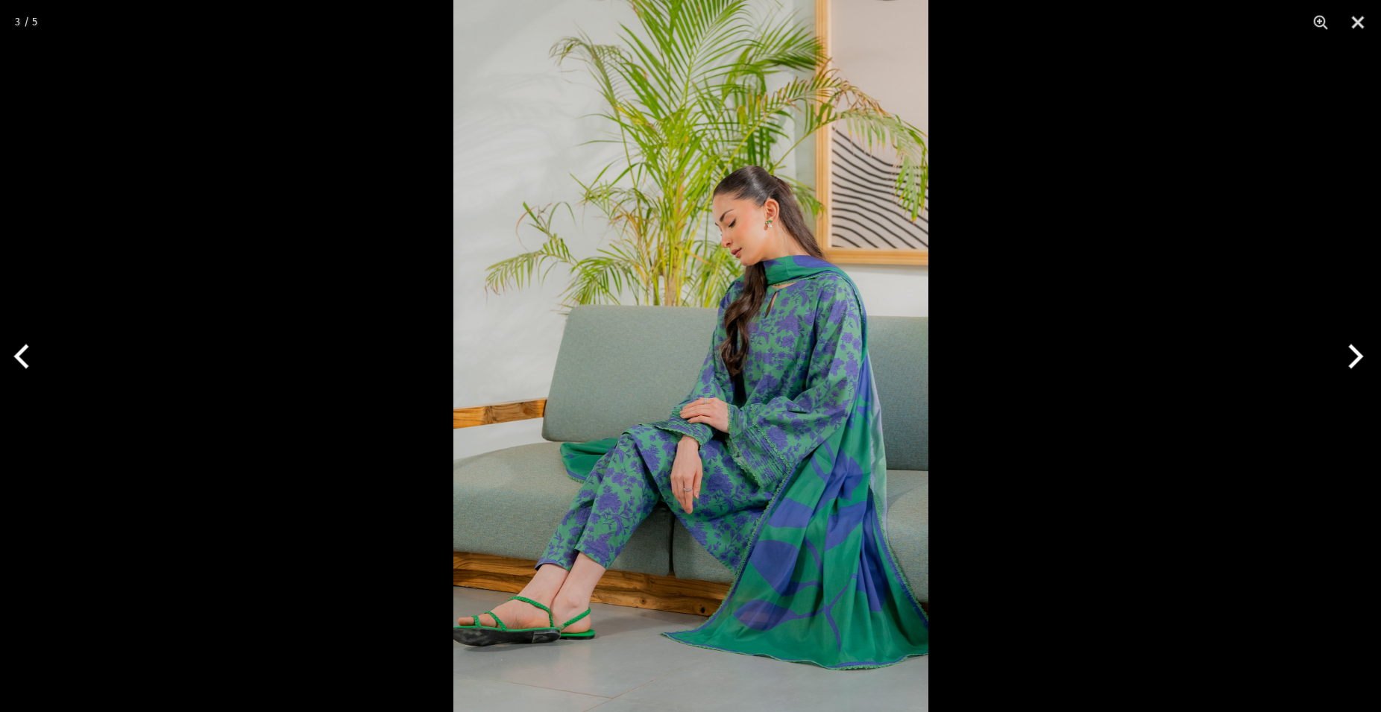
click at [739, 488] on img at bounding box center [690, 356] width 475 height 712
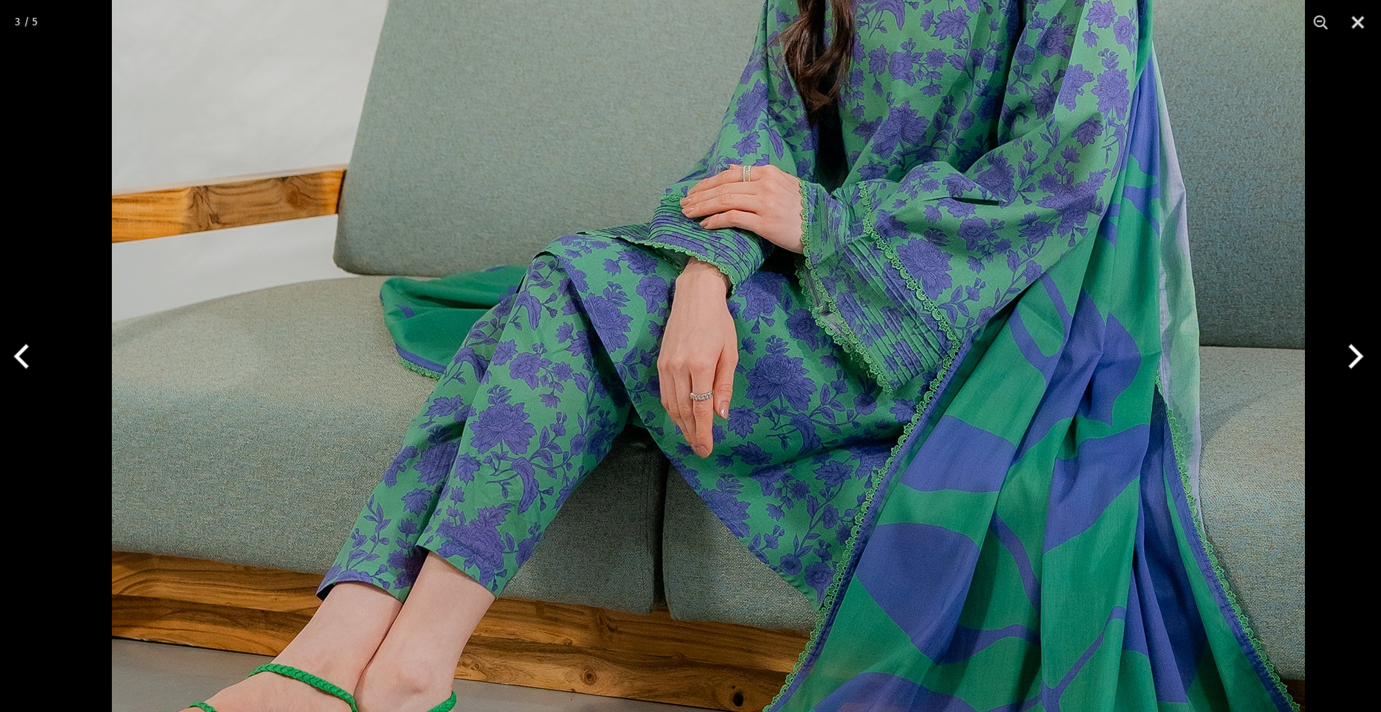
click at [1009, 412] on img at bounding box center [708, 60] width 1193 height 1789
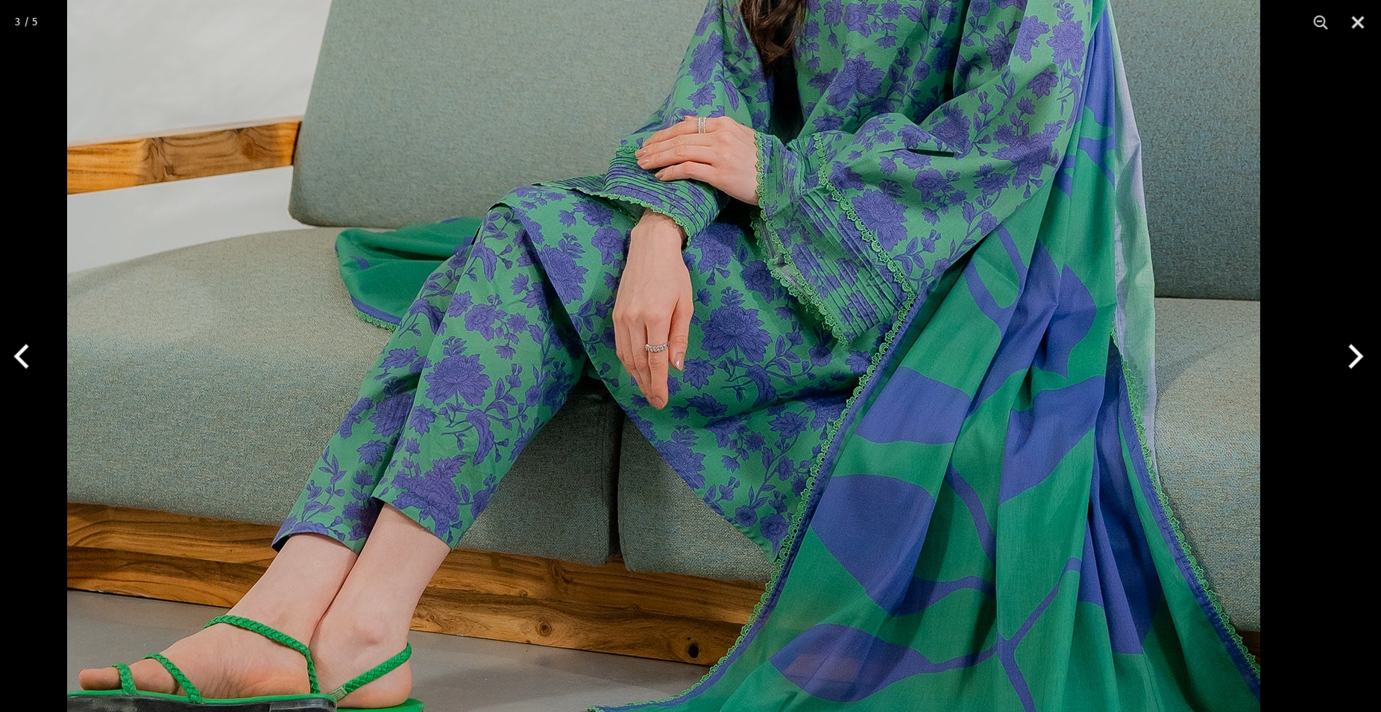
click at [938, 443] on img at bounding box center [663, 11] width 1193 height 1789
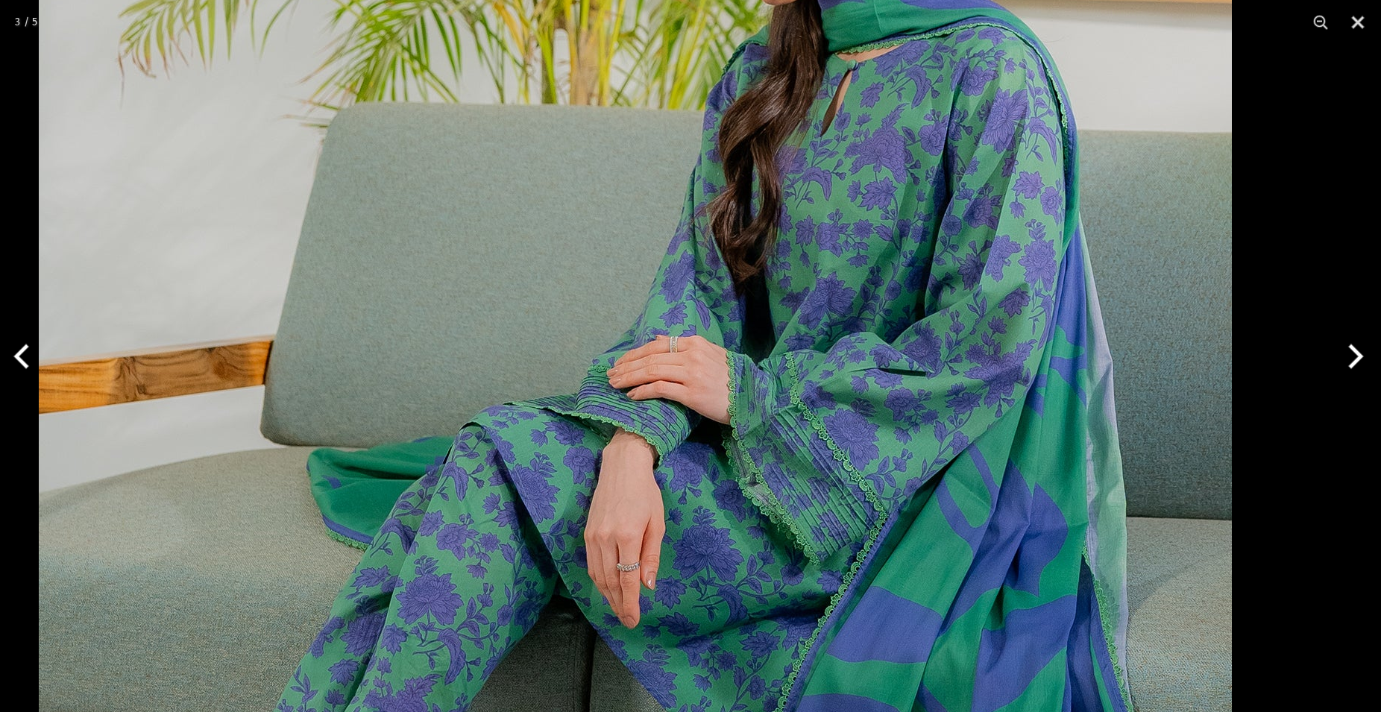
click at [898, 376] on img at bounding box center [635, 231] width 1193 height 1789
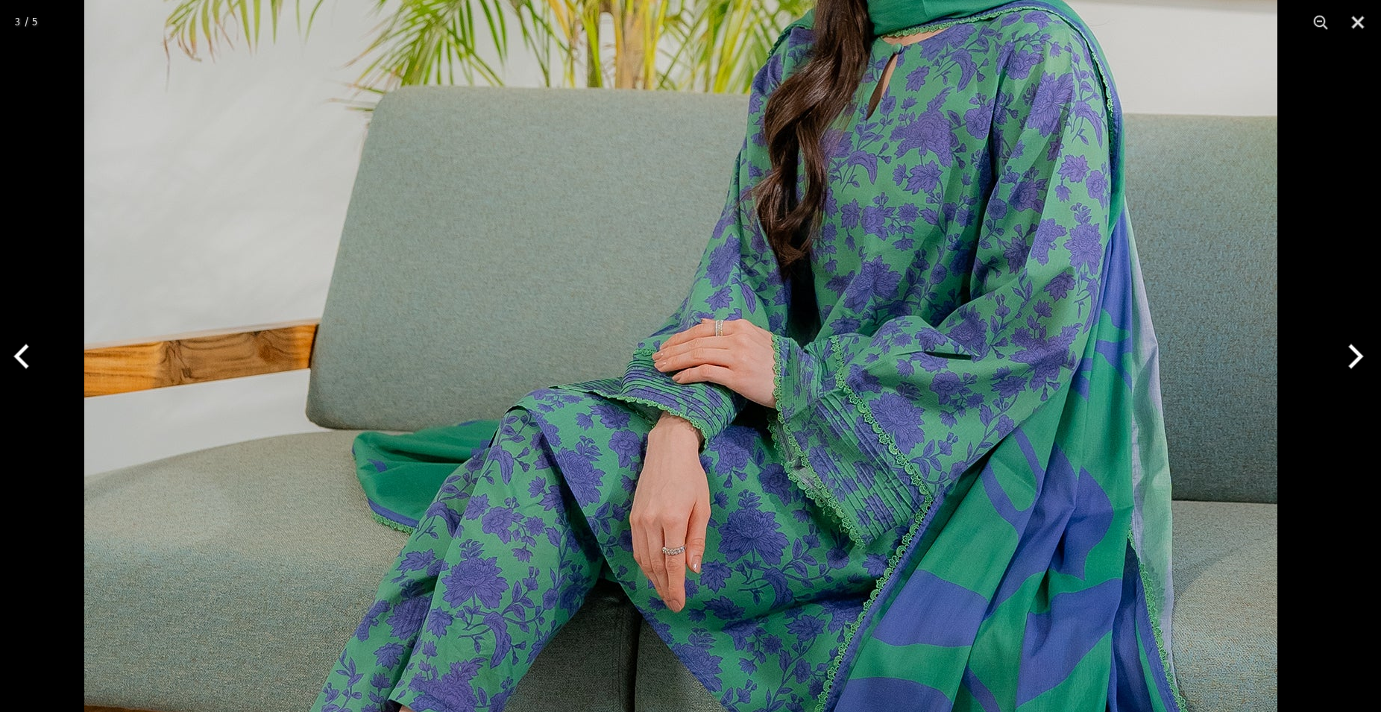
click at [918, 195] on img at bounding box center [680, 214] width 1193 height 1789
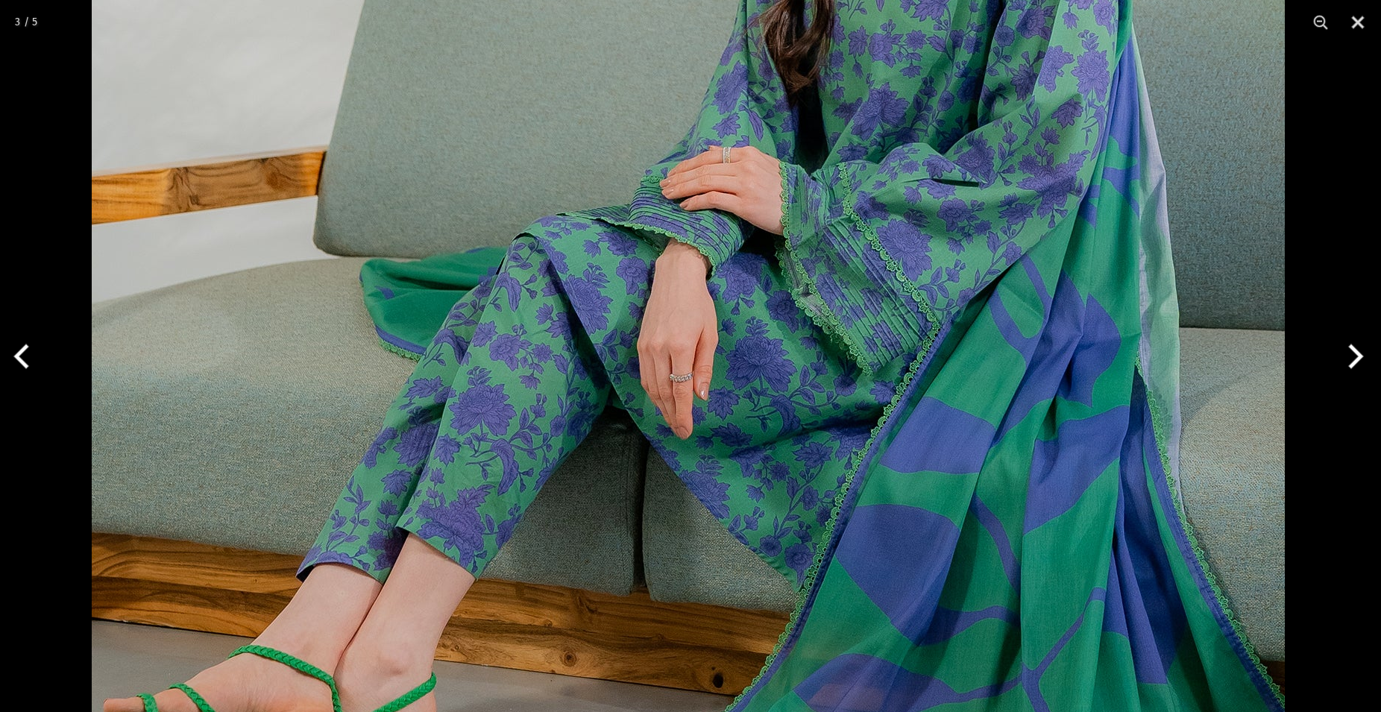
click at [883, 297] on img at bounding box center [688, 41] width 1193 height 1789
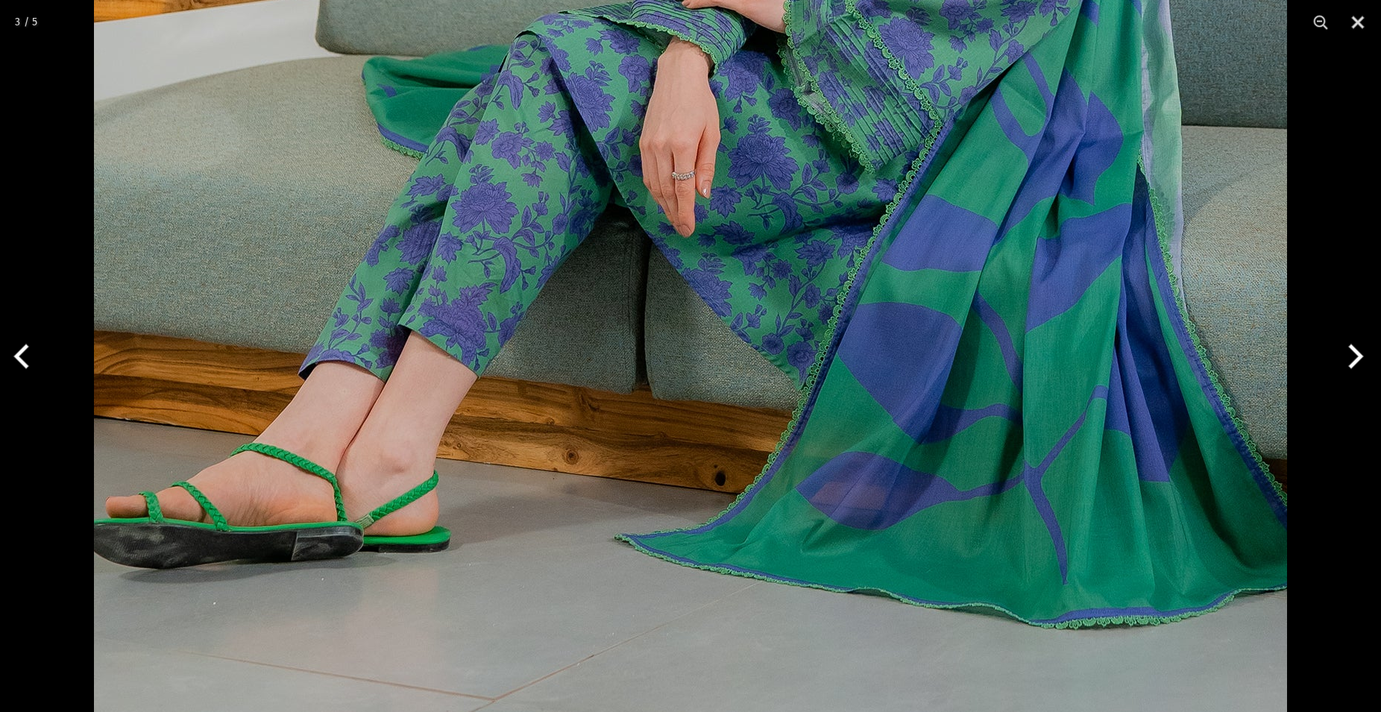
click at [1348, 371] on button "Next" at bounding box center [1353, 356] width 56 height 75
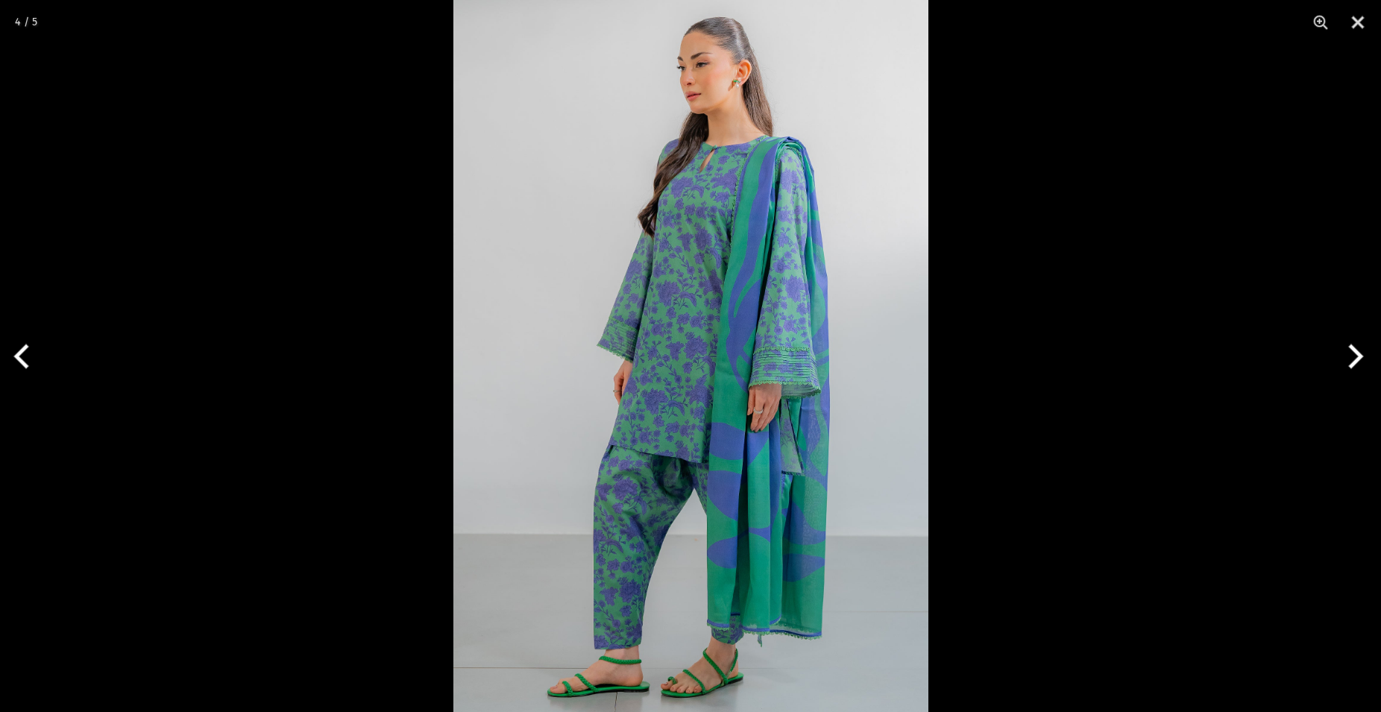
click at [802, 401] on img at bounding box center [690, 356] width 475 height 712
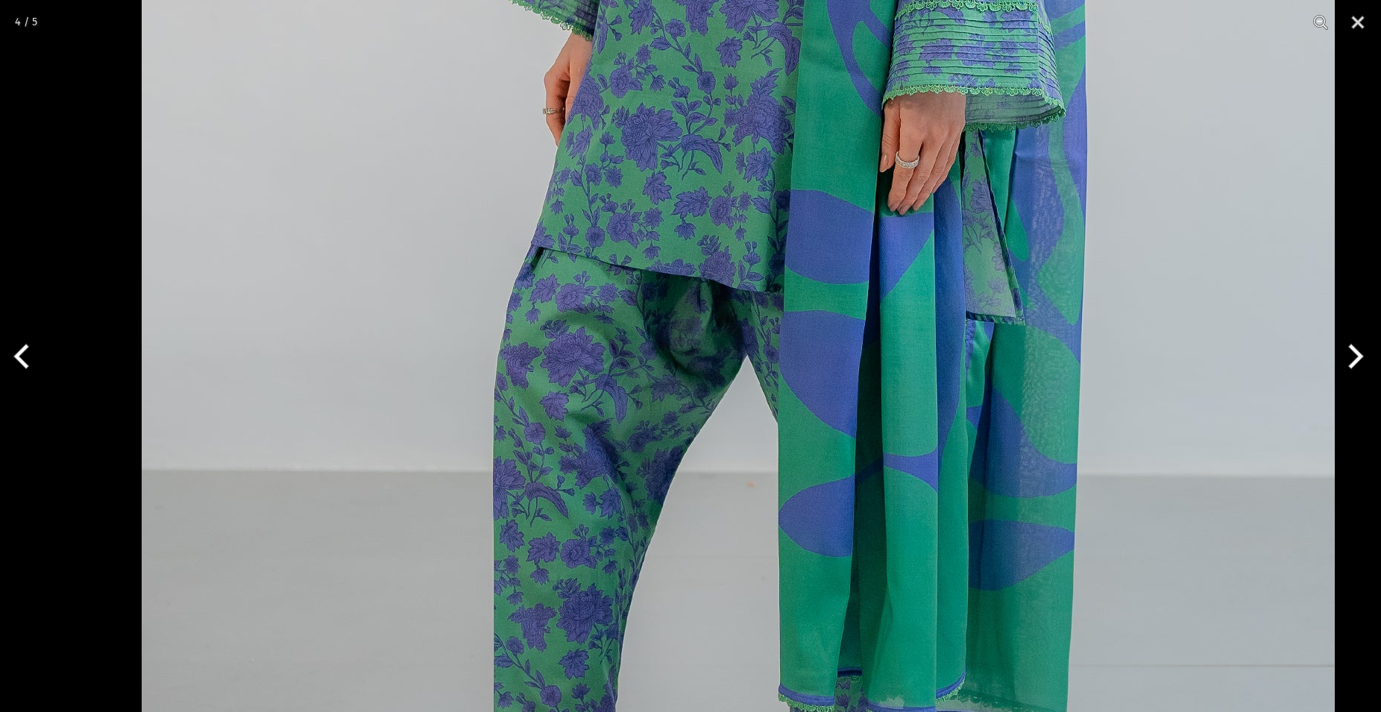
click at [841, 356] on img at bounding box center [738, 23] width 1193 height 1789
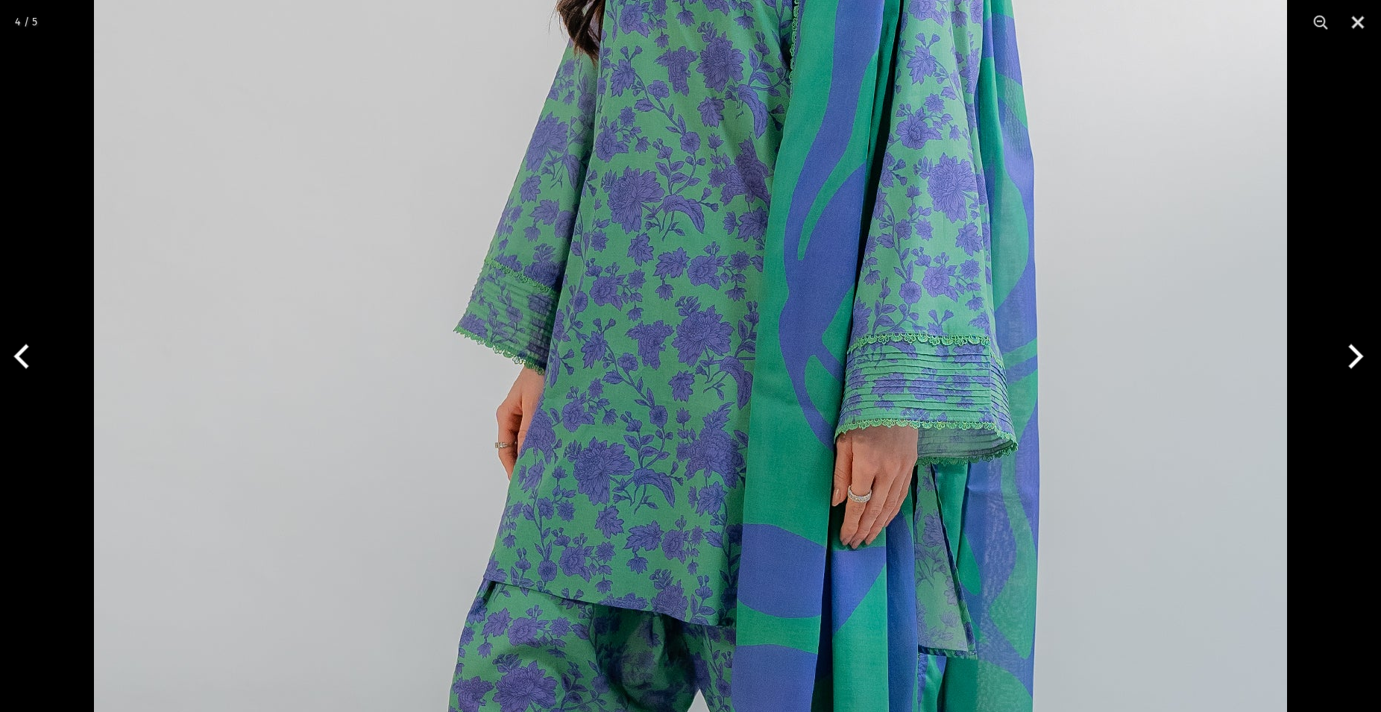
click at [994, 526] on img at bounding box center [690, 356] width 1193 height 1789
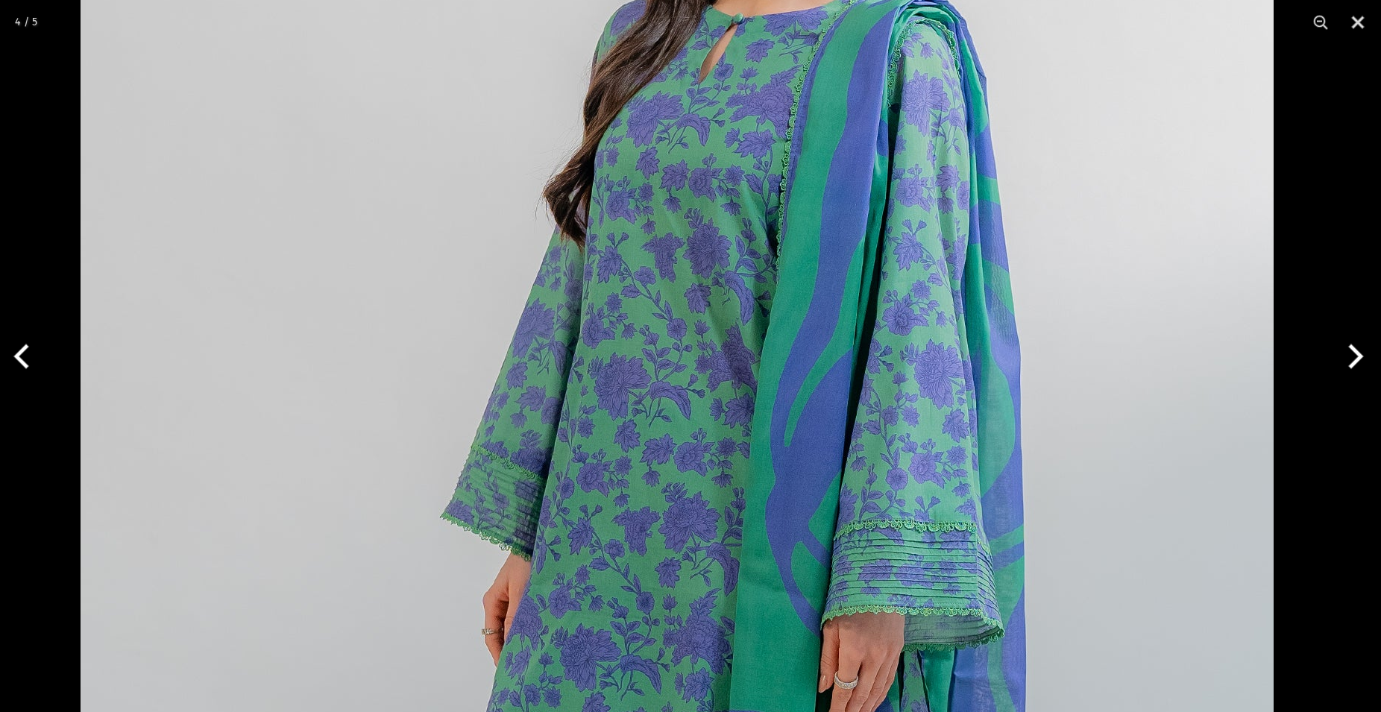
click at [1070, 455] on img at bounding box center [677, 543] width 1193 height 1789
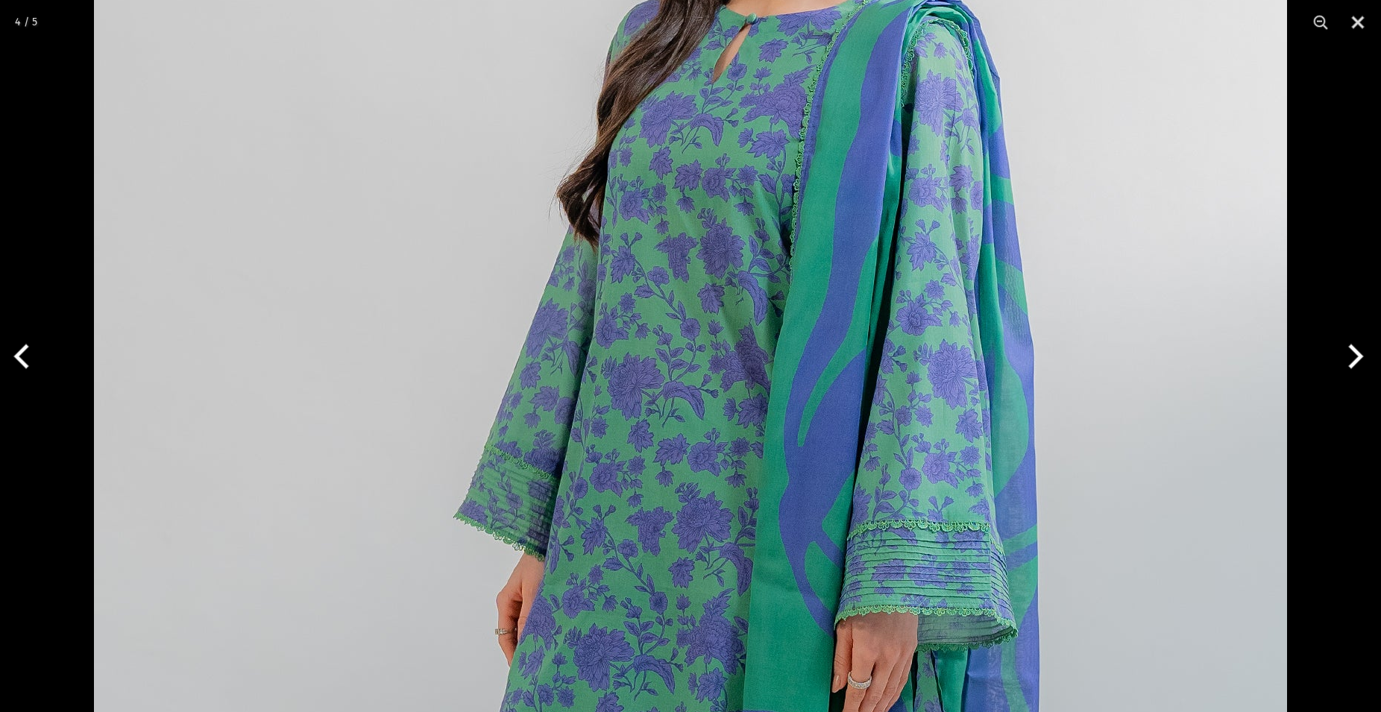
click at [1354, 358] on button "Next" at bounding box center [1353, 356] width 56 height 75
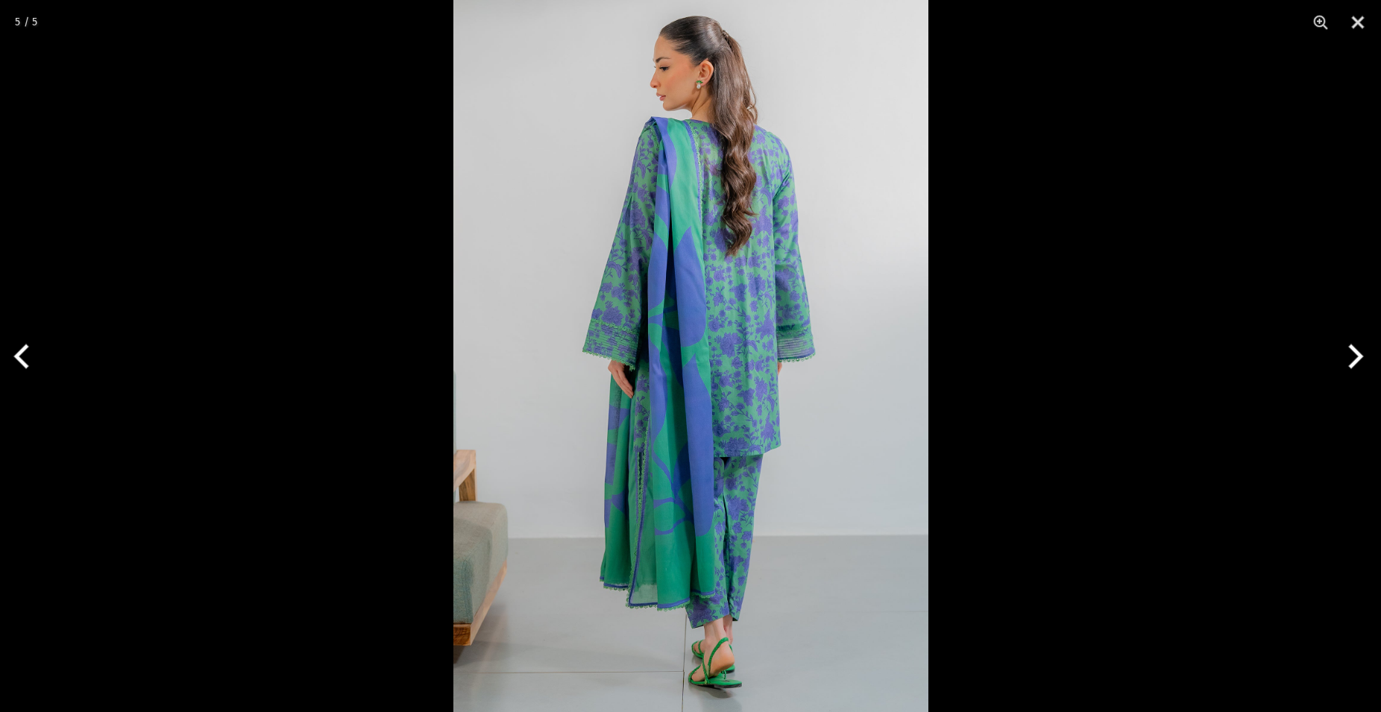
click at [1355, 357] on button "Next" at bounding box center [1353, 356] width 56 height 75
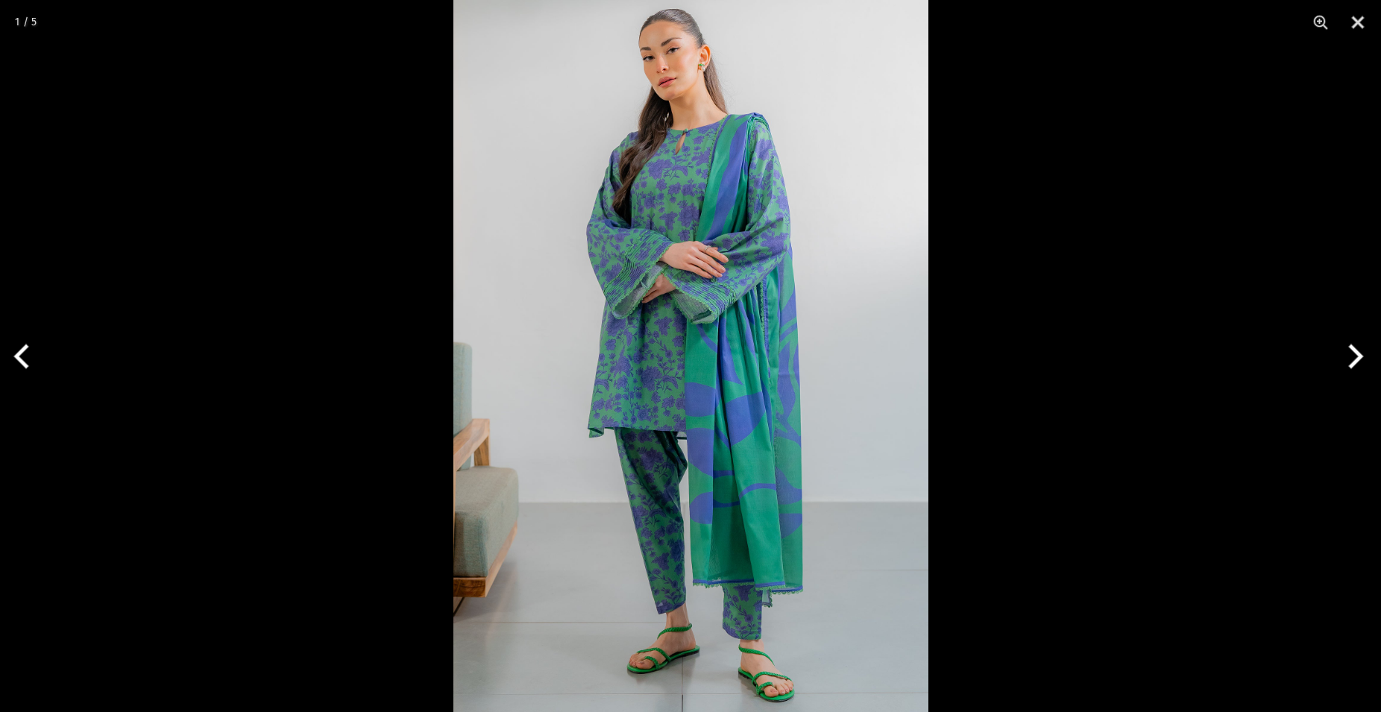
click at [1355, 356] on button "Next" at bounding box center [1353, 356] width 56 height 75
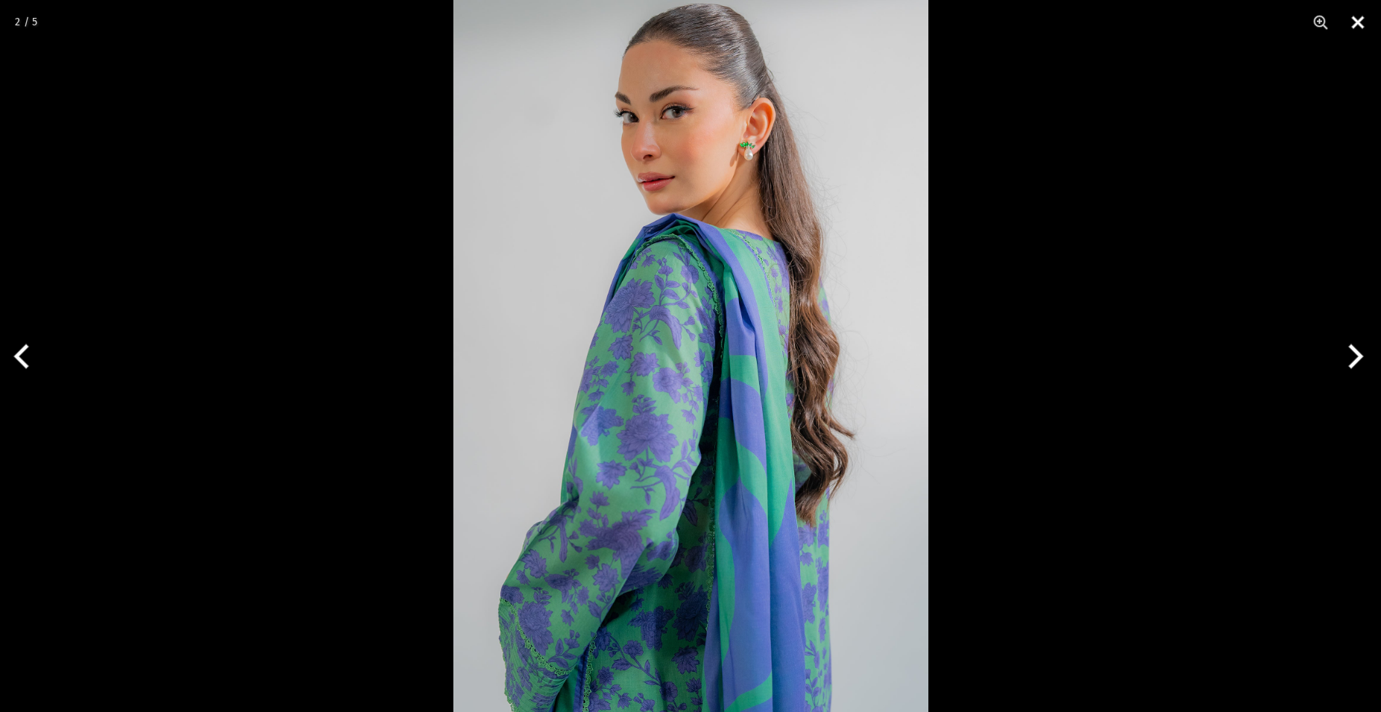
click at [1356, 30] on button "Close" at bounding box center [1357, 22] width 37 height 45
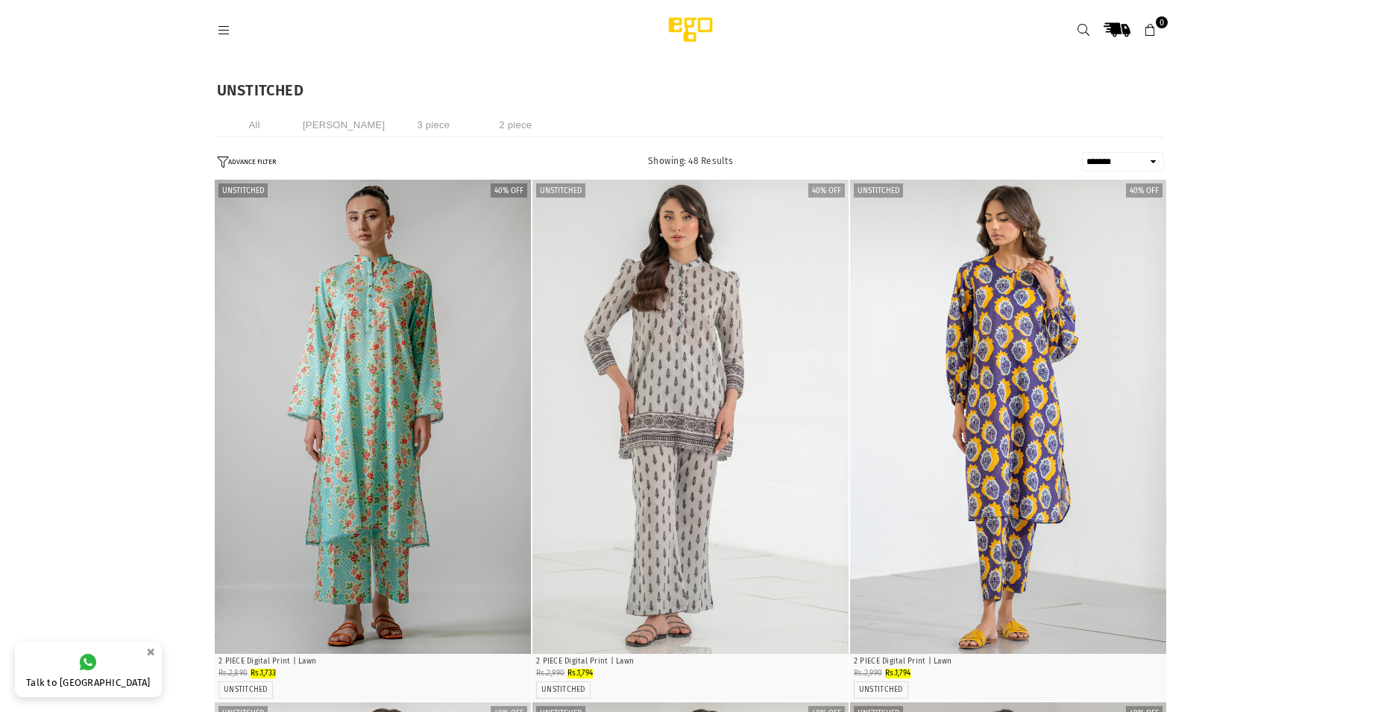
select select "**********"
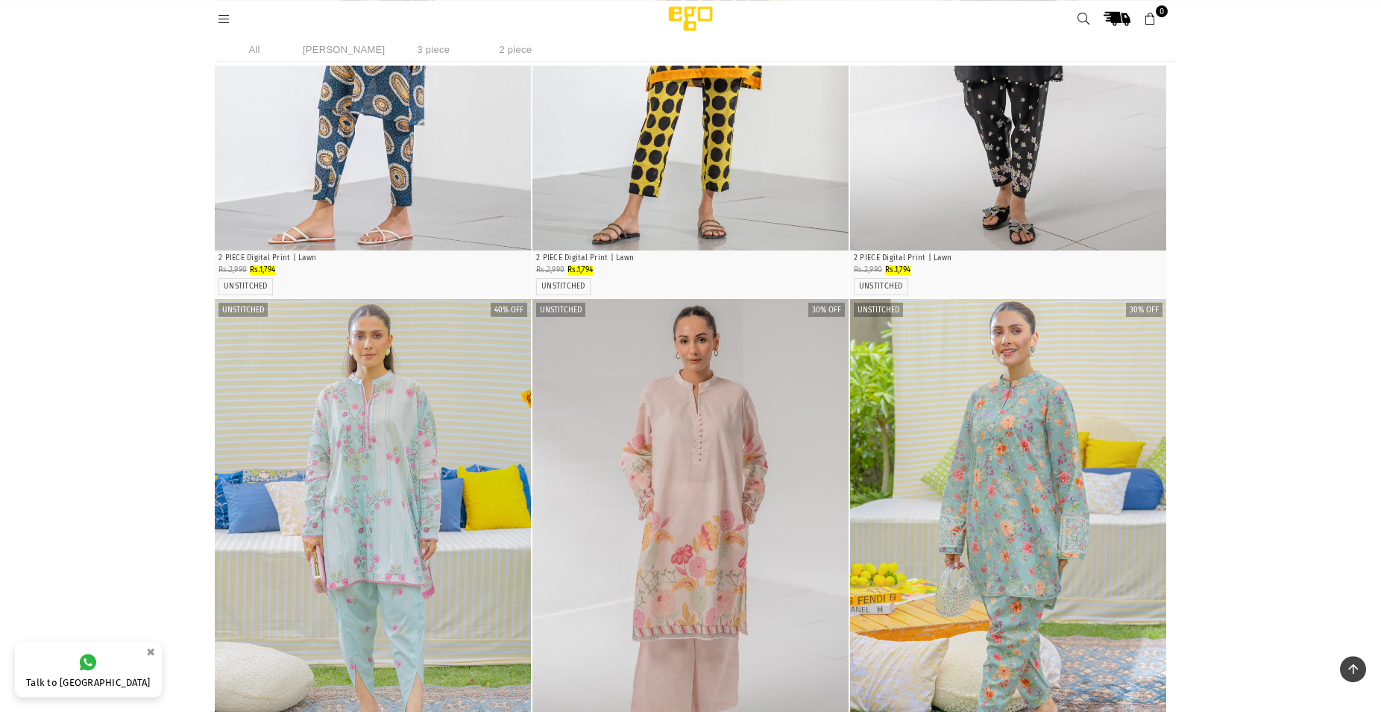
scroll to position [775, 0]
